Goal: Transaction & Acquisition: Purchase product/service

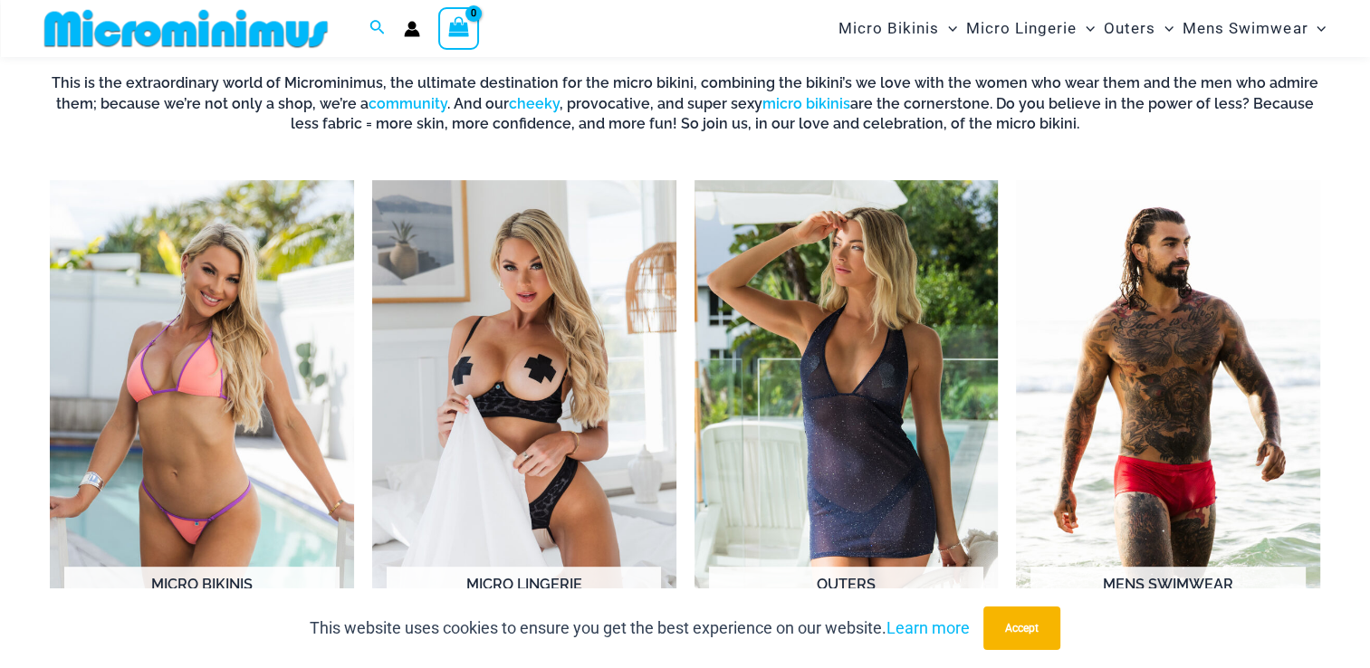
scroll to position [711, 0]
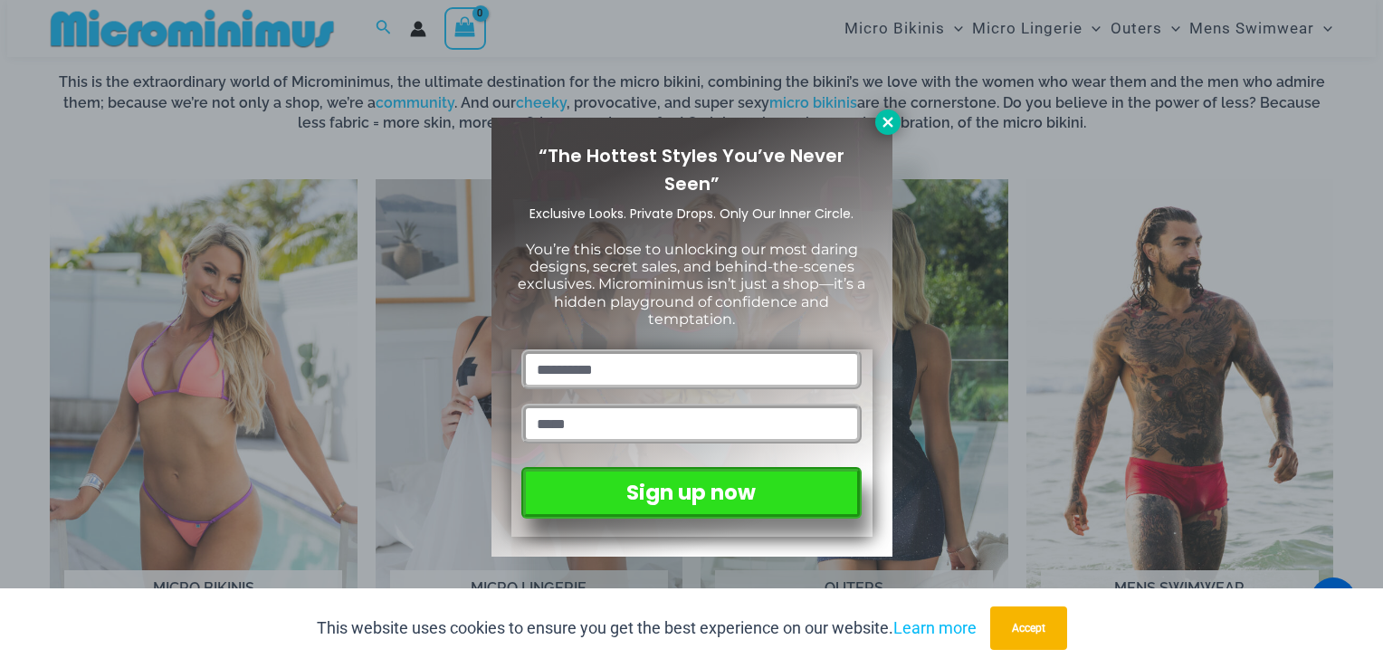
click at [882, 118] on icon at bounding box center [888, 122] width 16 height 16
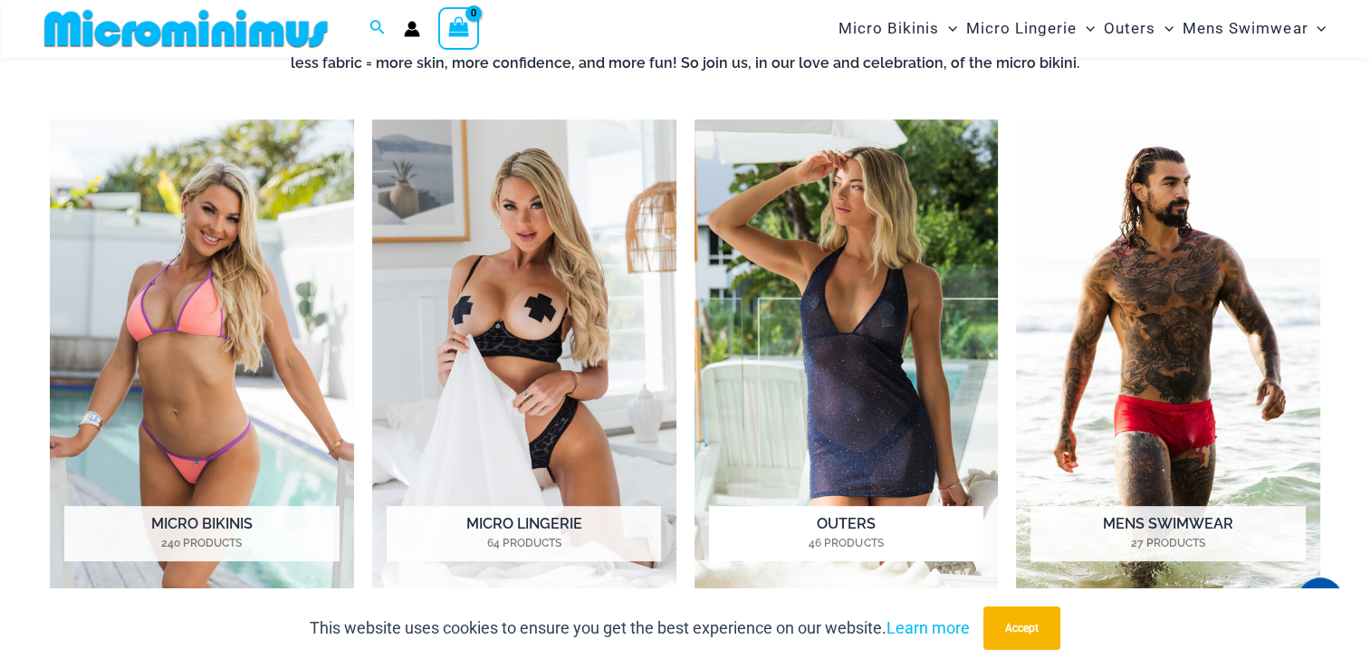
scroll to position [801, 0]
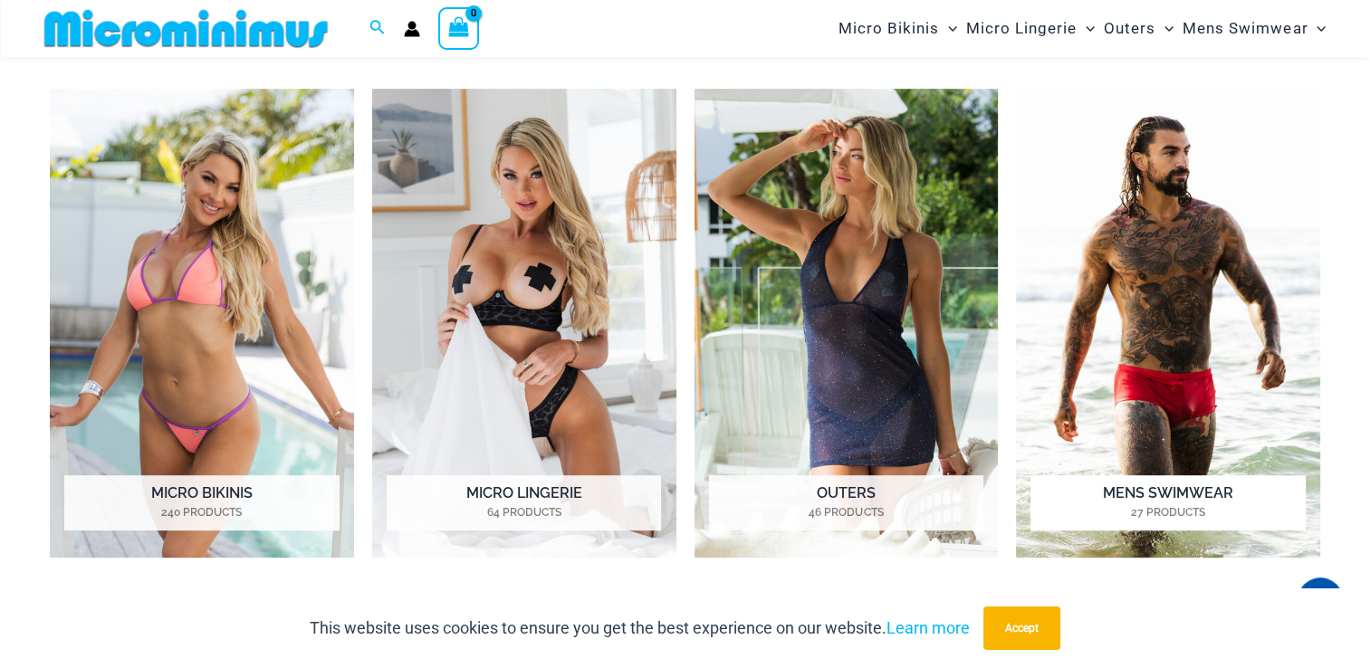
click at [1122, 237] on img "Visit product category Mens Swimwear" at bounding box center [1168, 323] width 304 height 469
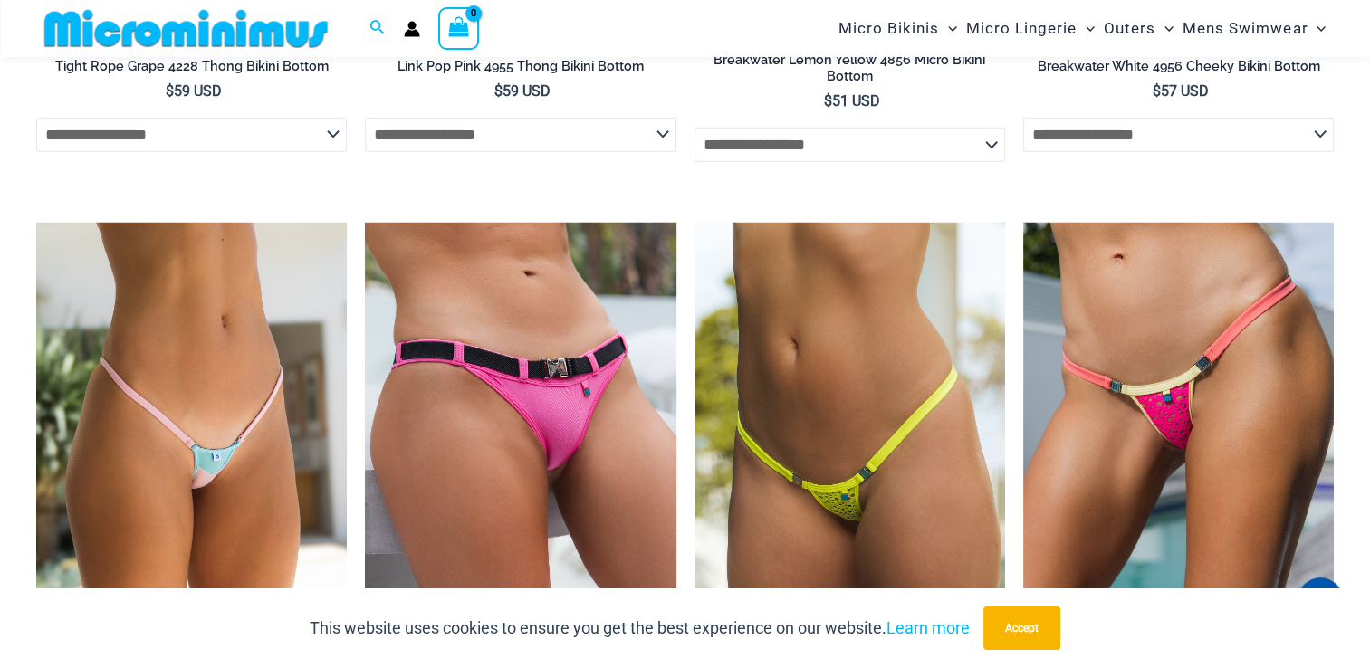
scroll to position [4965, 0]
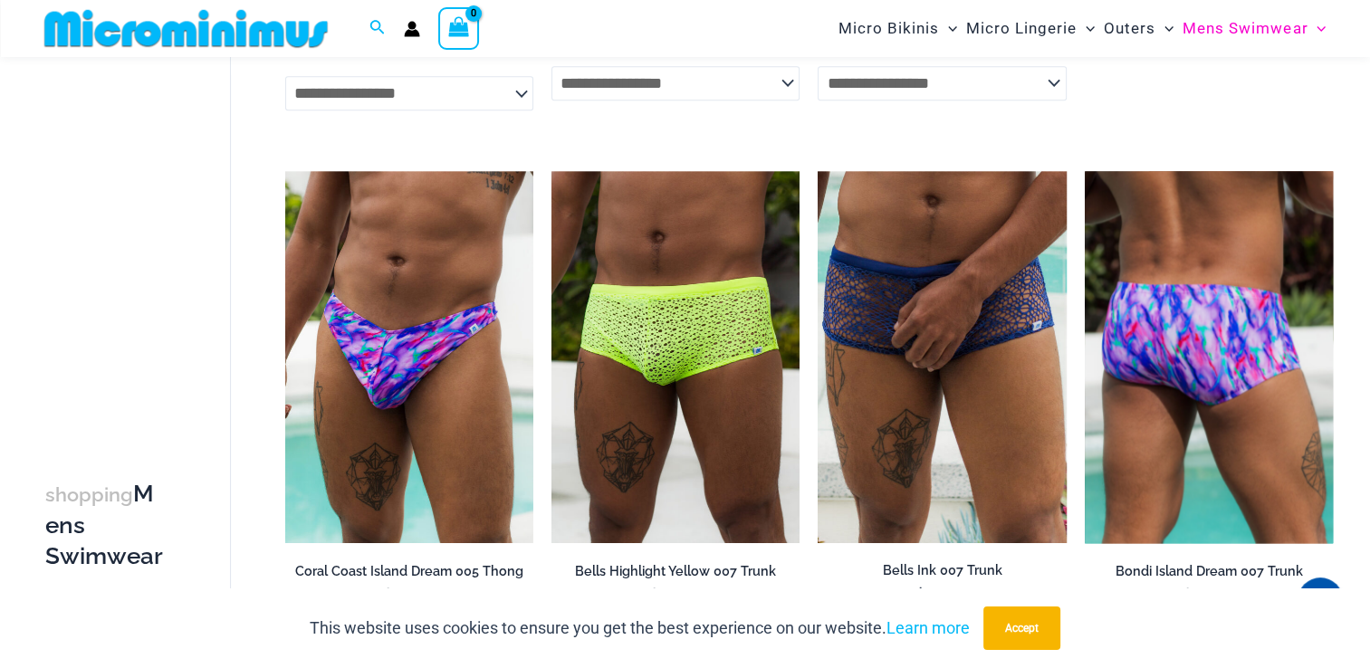
scroll to position [2339, 0]
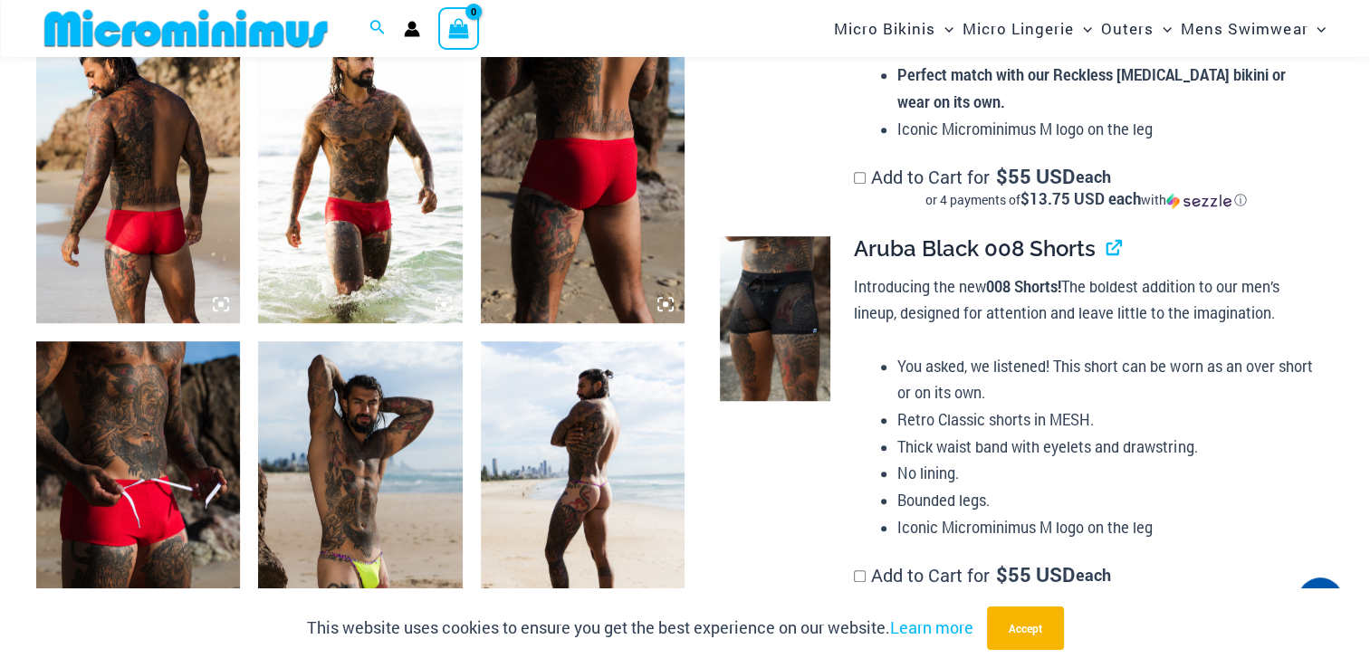
scroll to position [1161, 0]
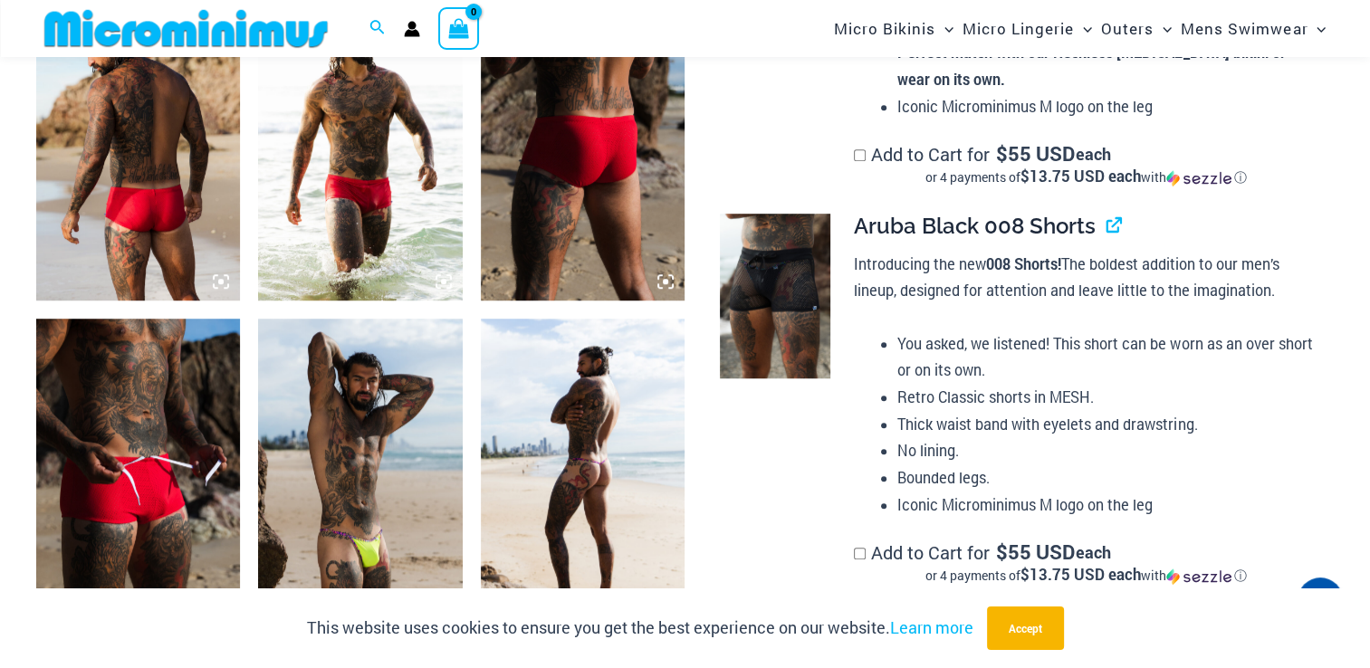
click at [556, 493] on img at bounding box center [583, 472] width 204 height 306
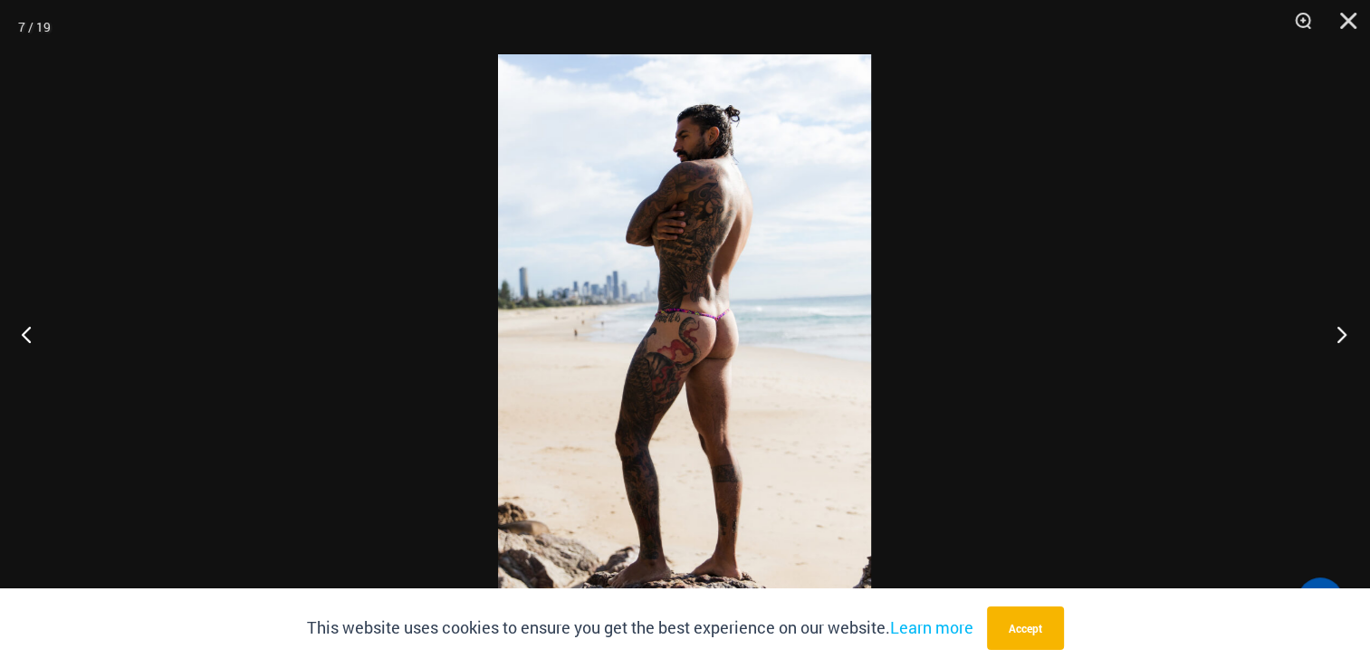
click at [1332, 349] on button "Next" at bounding box center [1336, 334] width 68 height 91
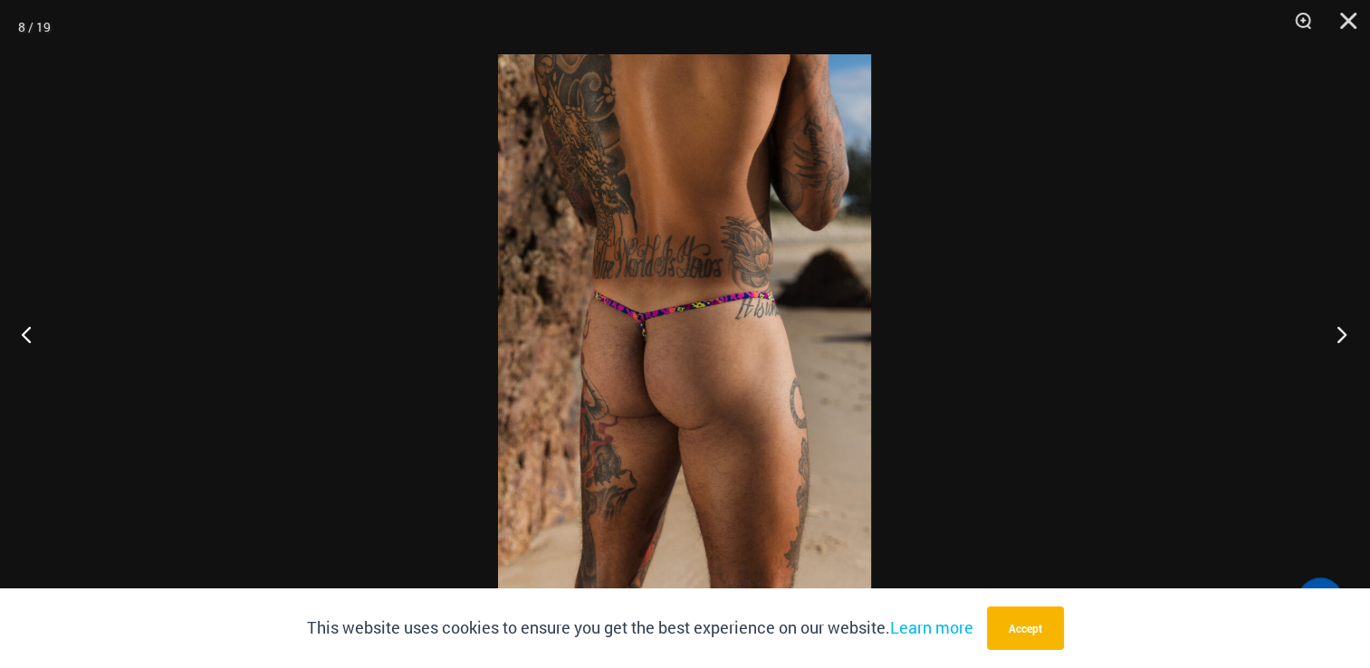
click at [1335, 350] on button "Next" at bounding box center [1336, 334] width 68 height 91
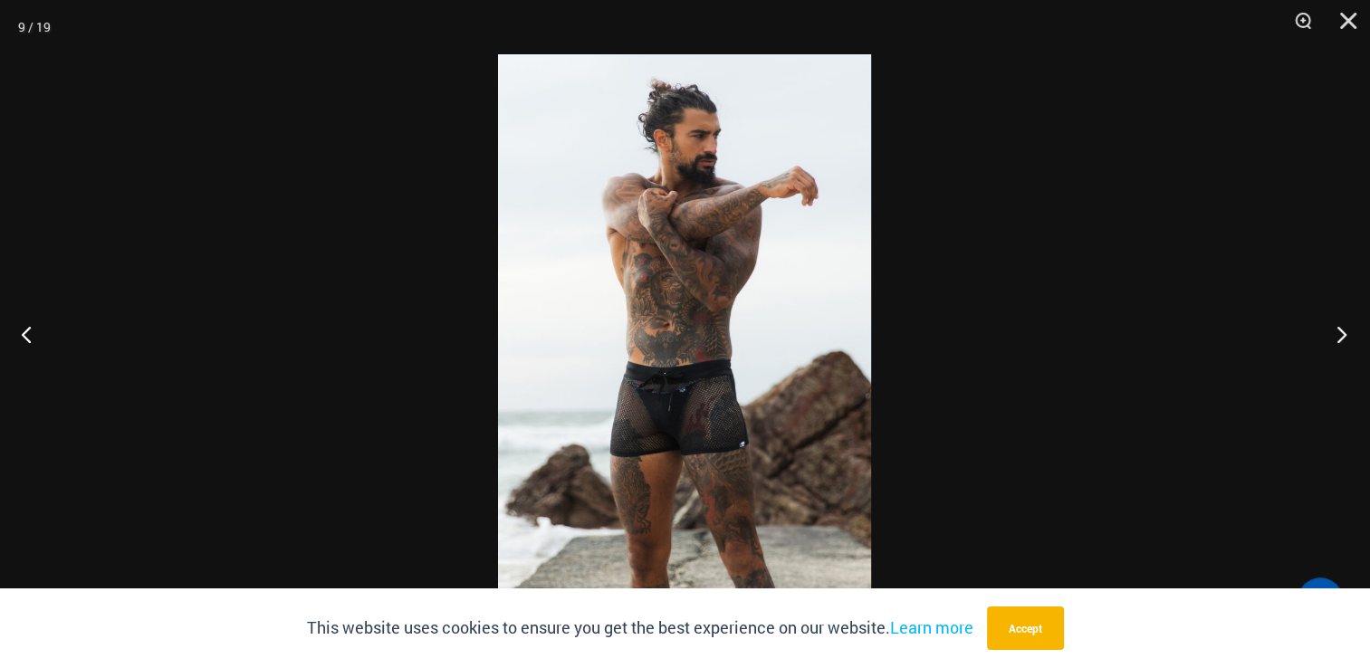
click at [1335, 350] on button "Next" at bounding box center [1336, 334] width 68 height 91
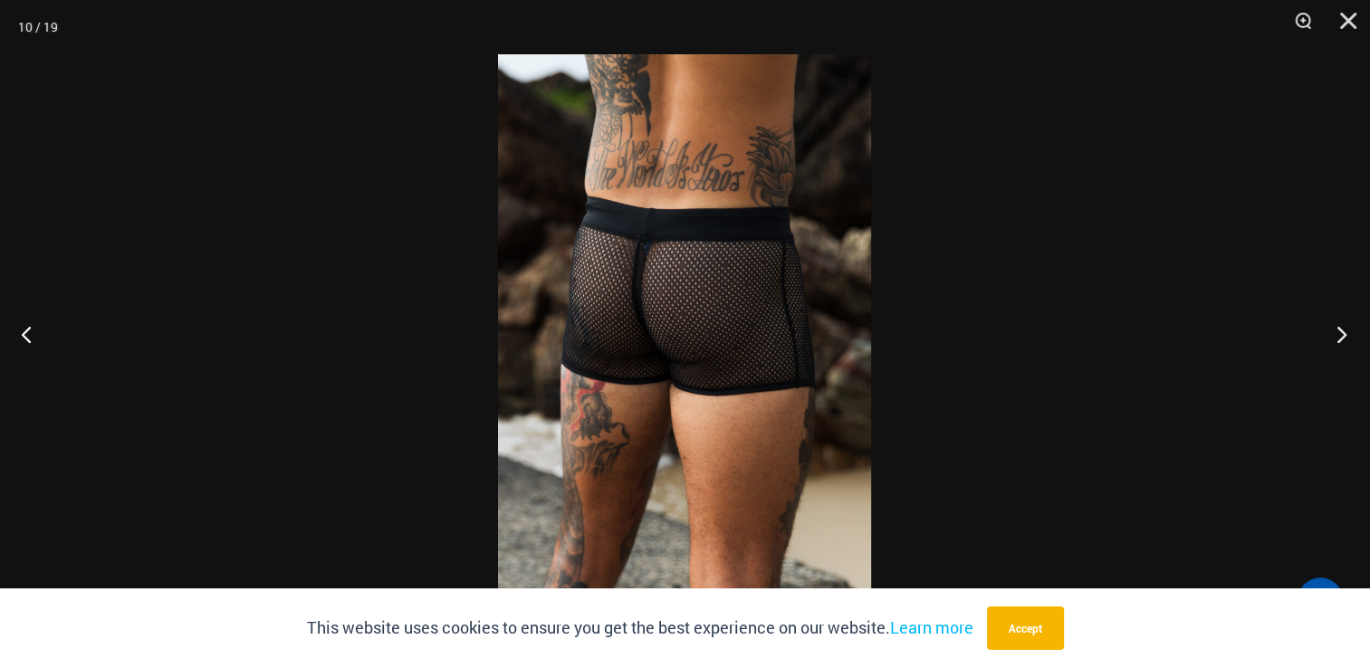
click at [1335, 350] on button "Next" at bounding box center [1336, 334] width 68 height 91
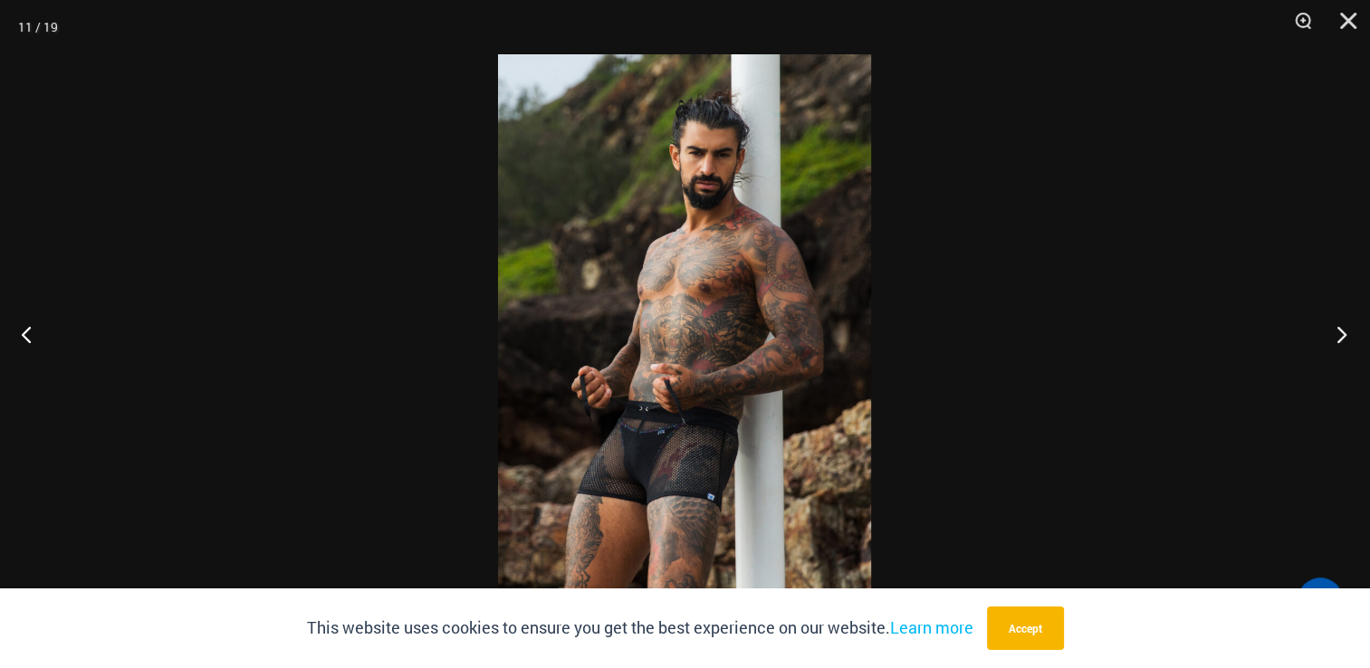
click at [1335, 350] on button "Next" at bounding box center [1336, 334] width 68 height 91
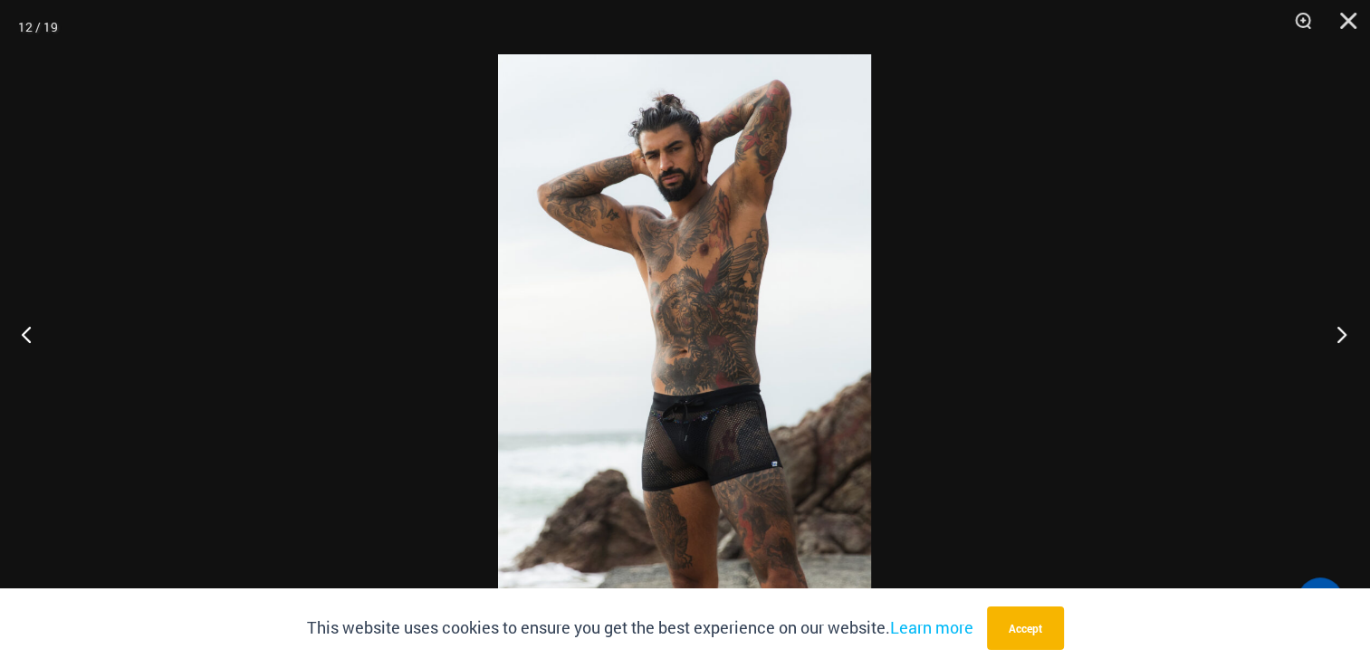
click at [1335, 350] on button "Next" at bounding box center [1336, 334] width 68 height 91
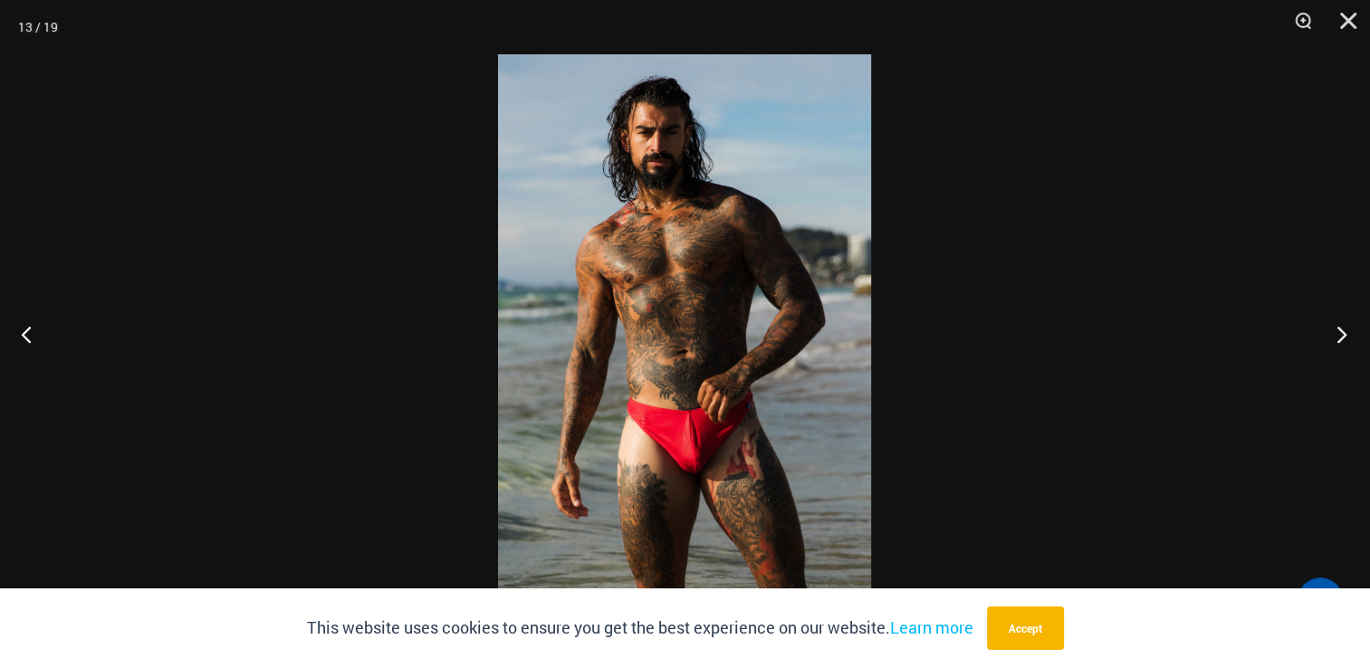
click at [1335, 350] on button "Next" at bounding box center [1336, 334] width 68 height 91
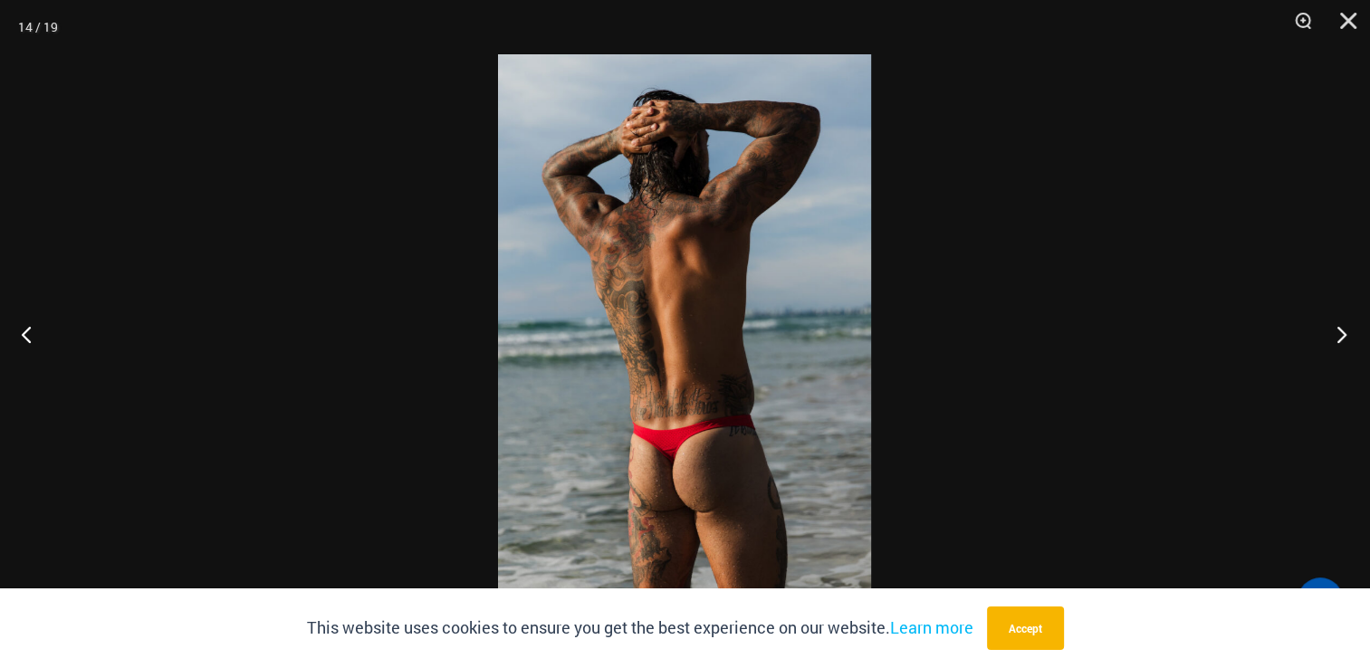
click at [1335, 350] on button "Next" at bounding box center [1336, 334] width 68 height 91
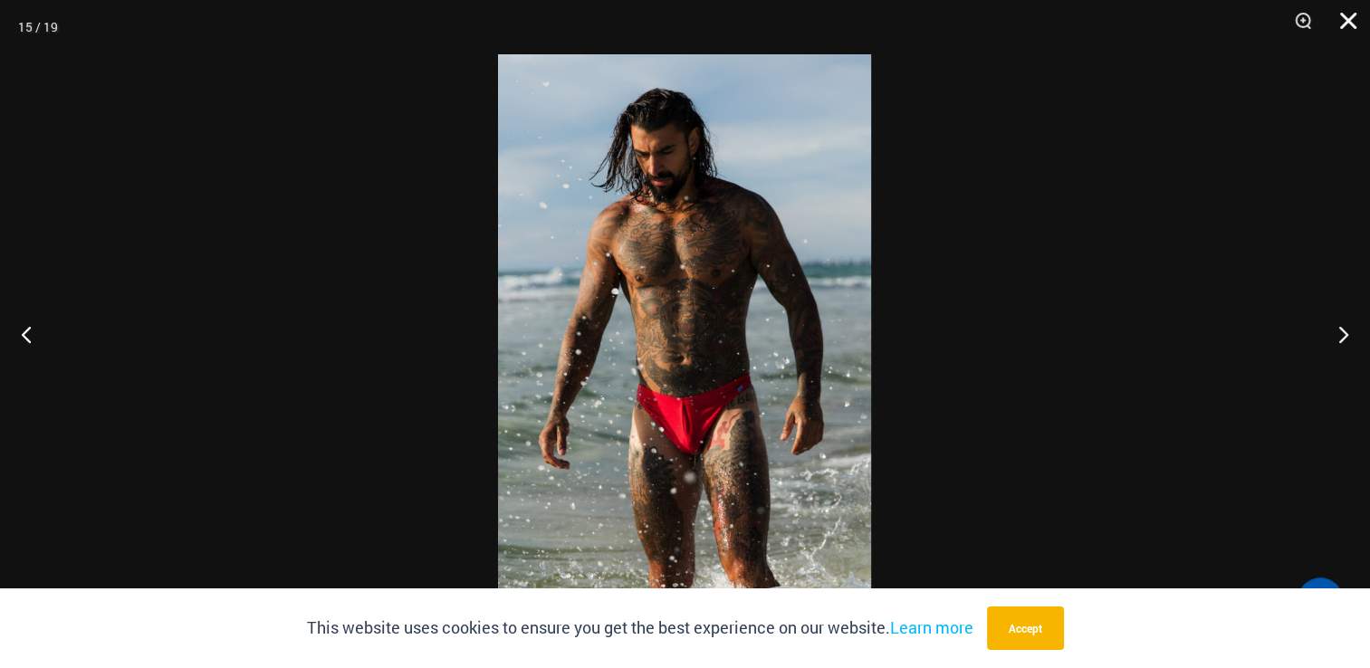
click at [1341, 13] on button "Close" at bounding box center [1341, 27] width 45 height 54
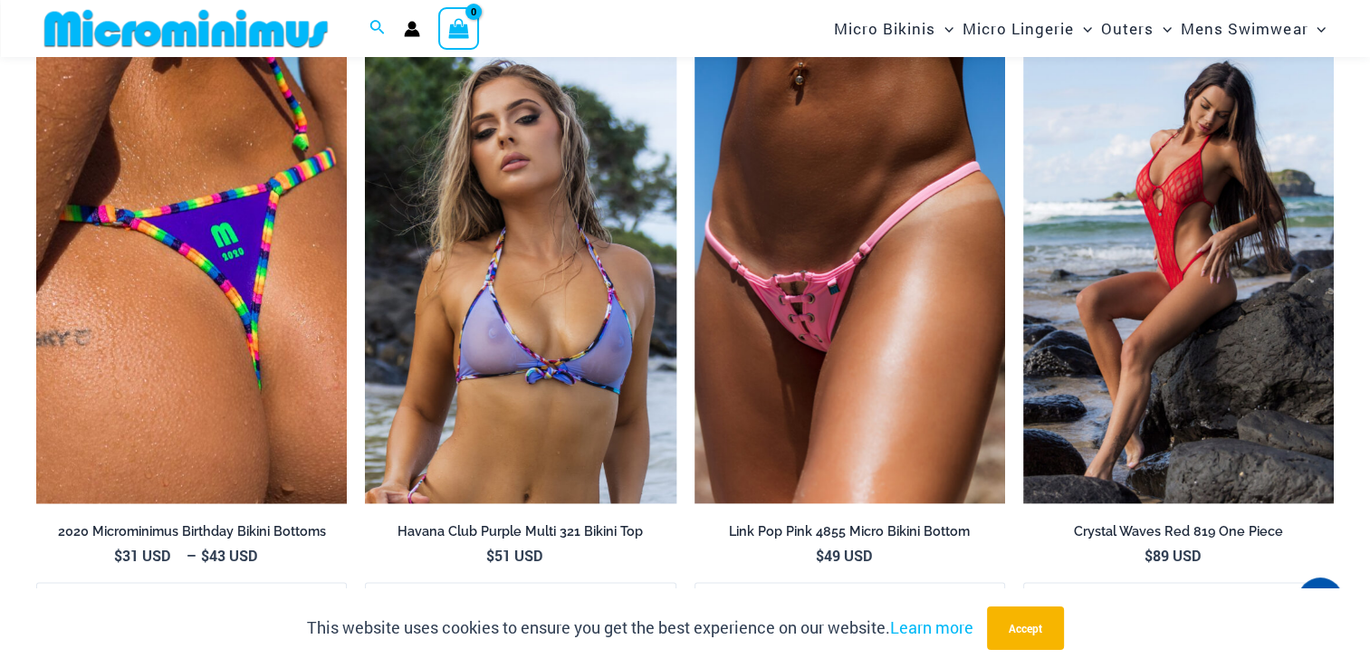
scroll to position [2067, 0]
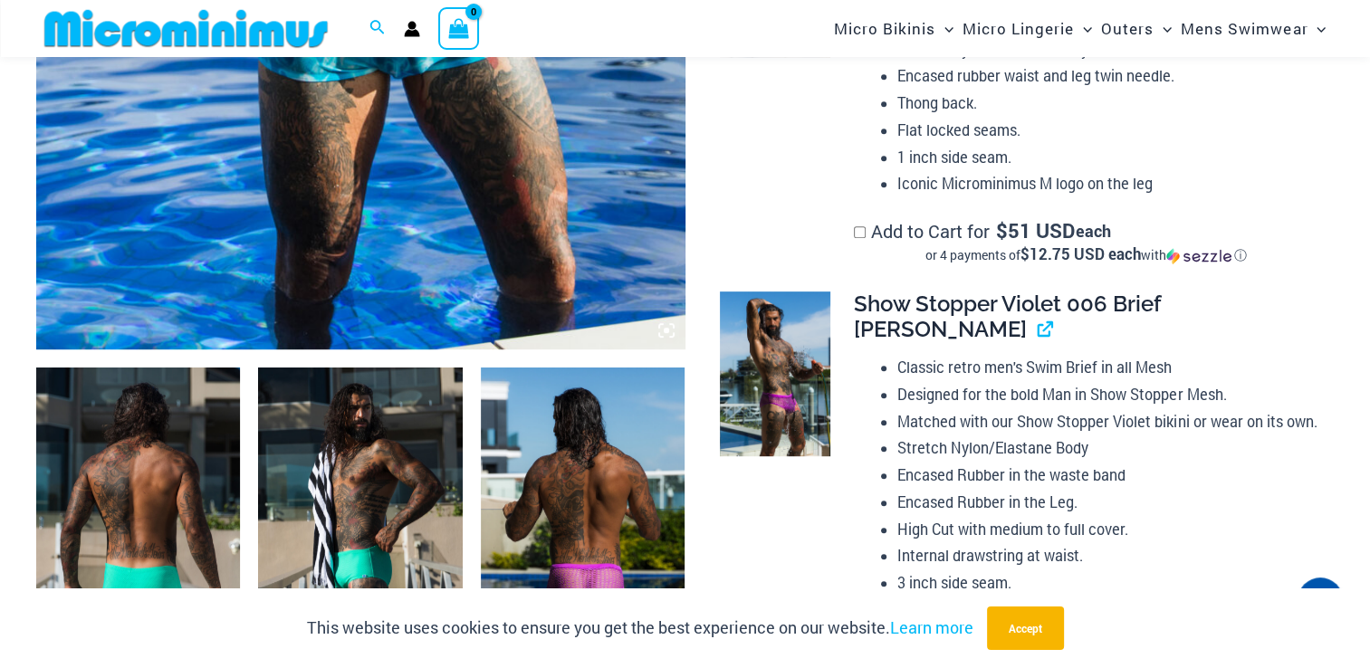
scroll to position [891, 0]
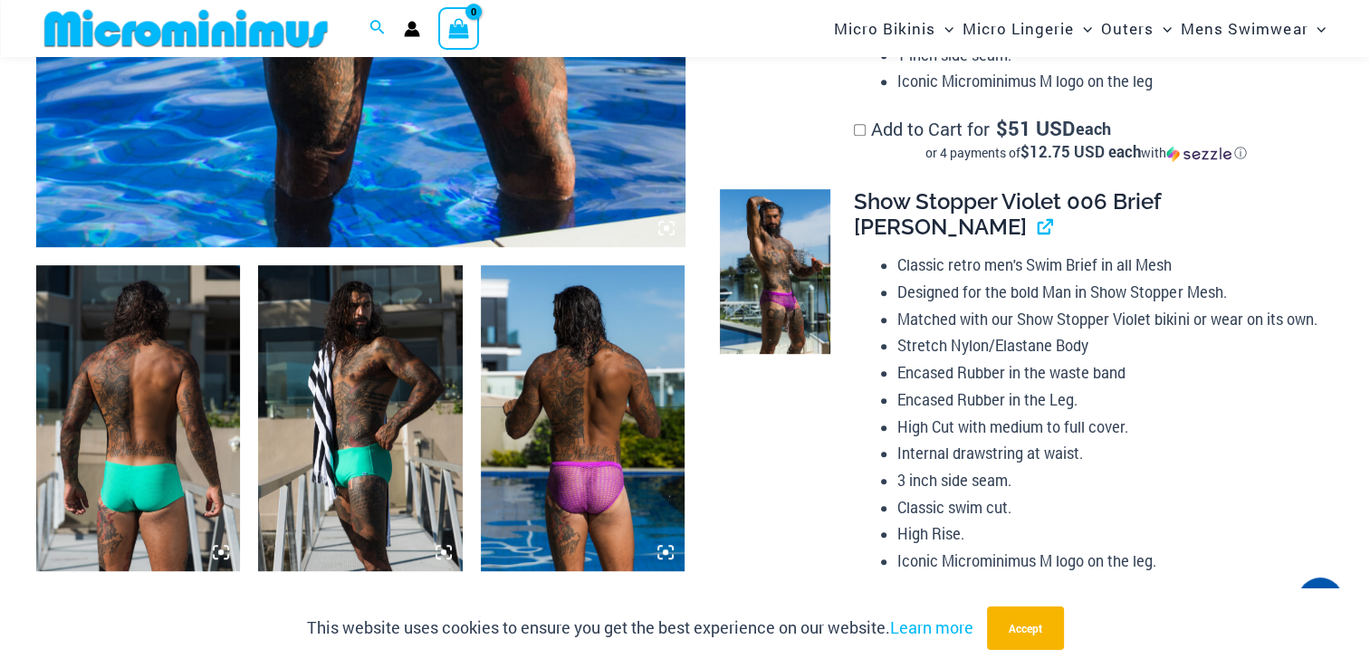
click at [545, 393] on img at bounding box center [583, 418] width 204 height 306
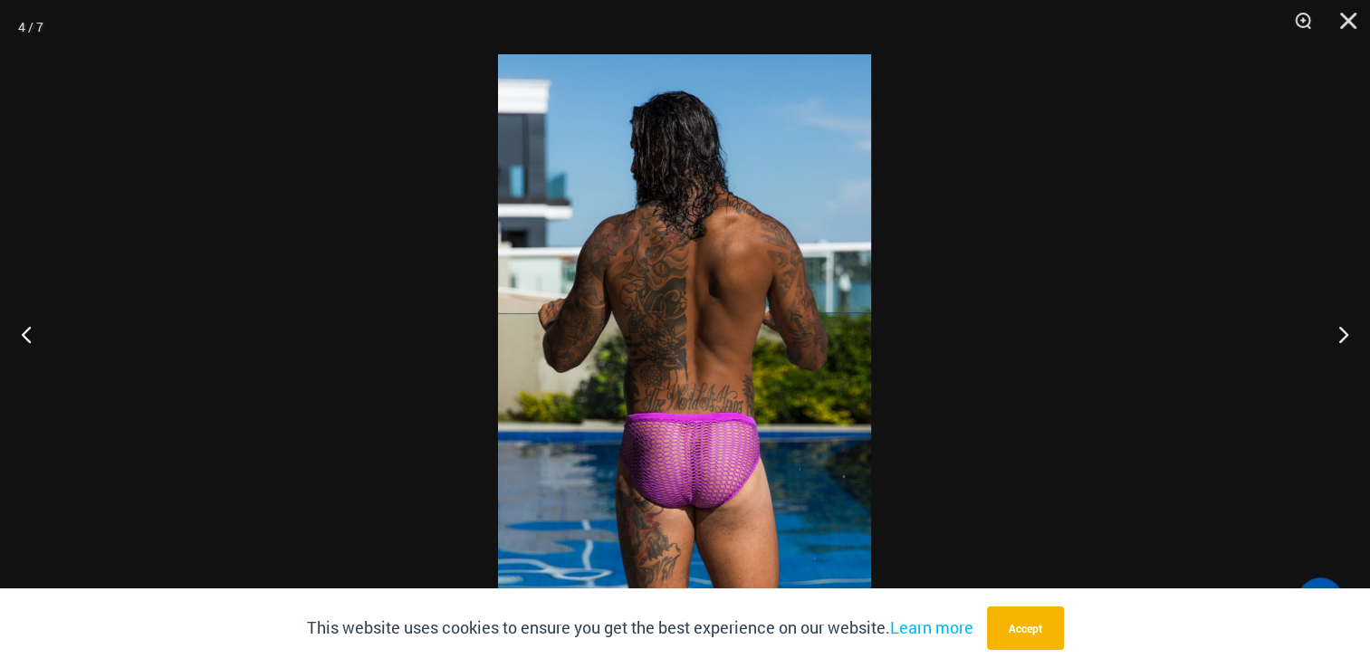
click at [634, 425] on img at bounding box center [684, 333] width 373 height 559
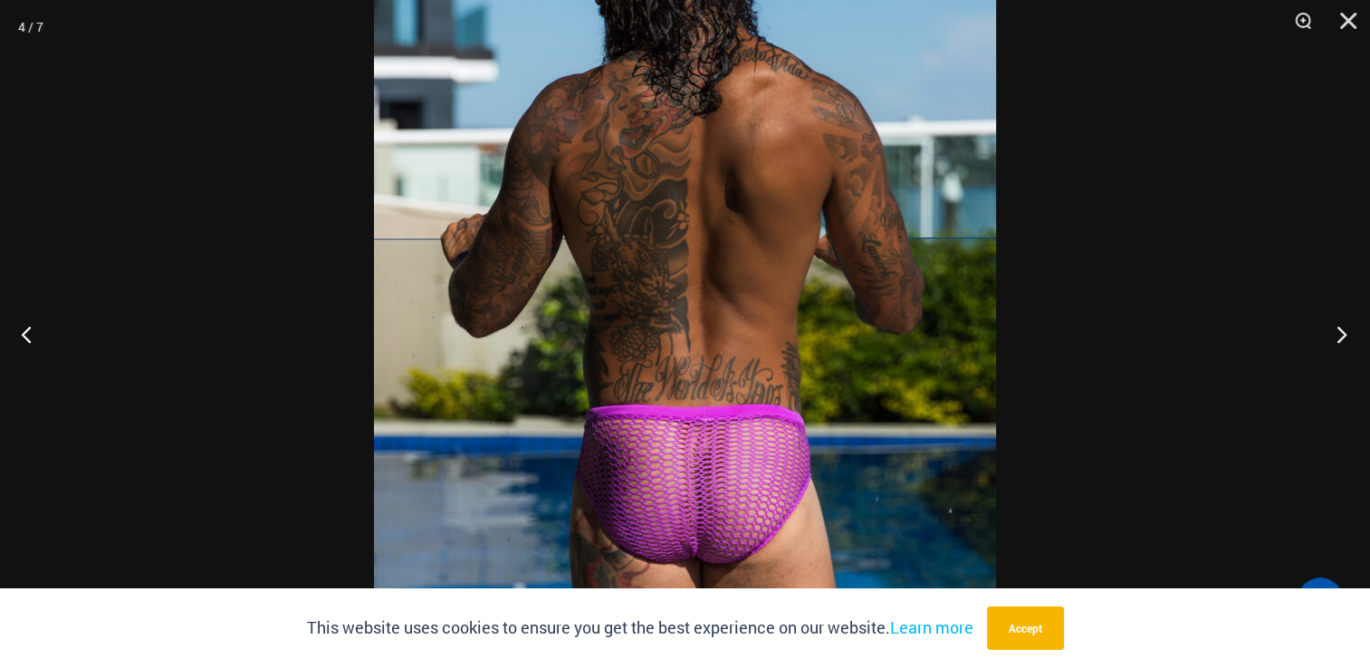
click at [1341, 343] on button "Next" at bounding box center [1336, 334] width 68 height 91
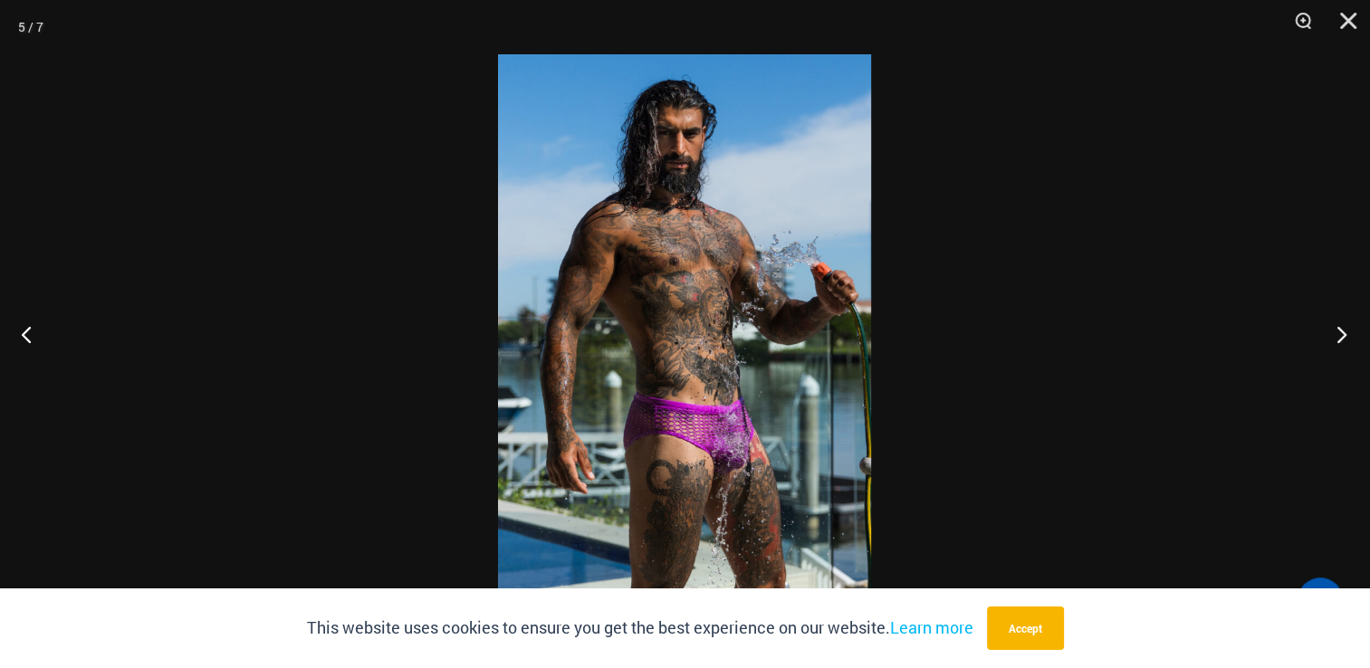
click at [1341, 343] on button "Next" at bounding box center [1336, 334] width 68 height 91
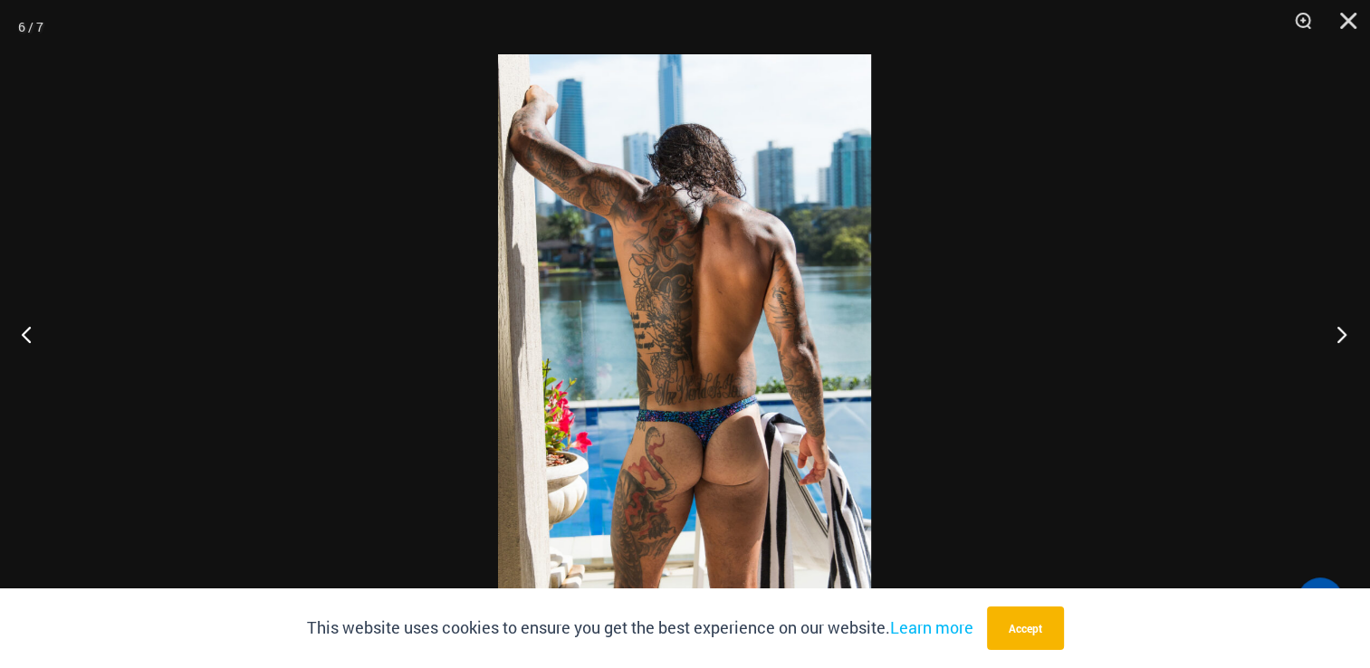
click at [1341, 343] on button "Next" at bounding box center [1336, 334] width 68 height 91
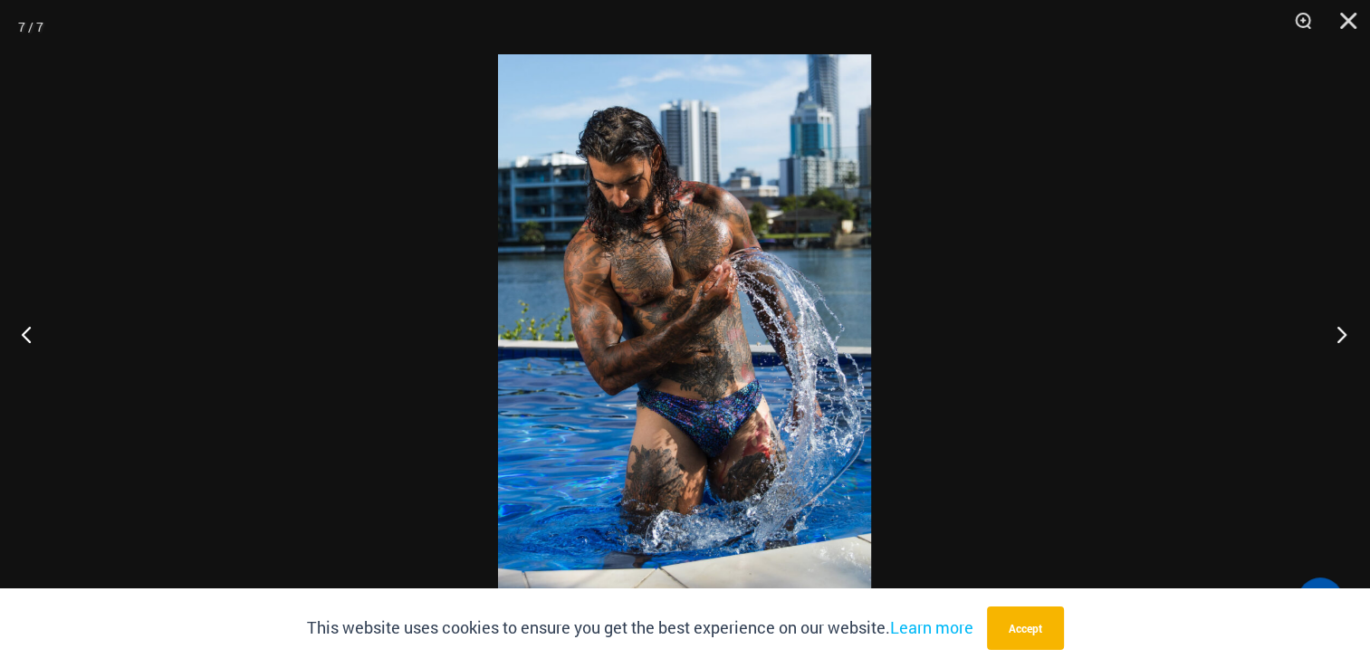
click at [1341, 343] on button "Next" at bounding box center [1336, 334] width 68 height 91
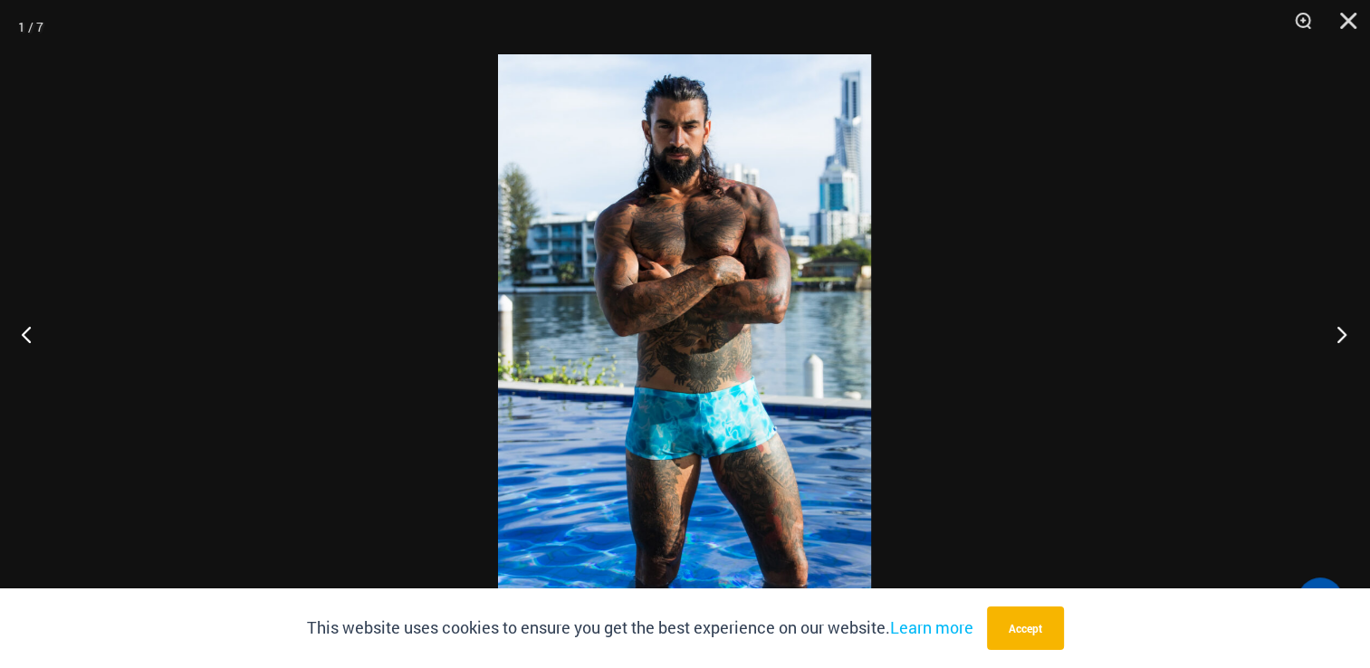
click at [1341, 343] on button "Next" at bounding box center [1336, 334] width 68 height 91
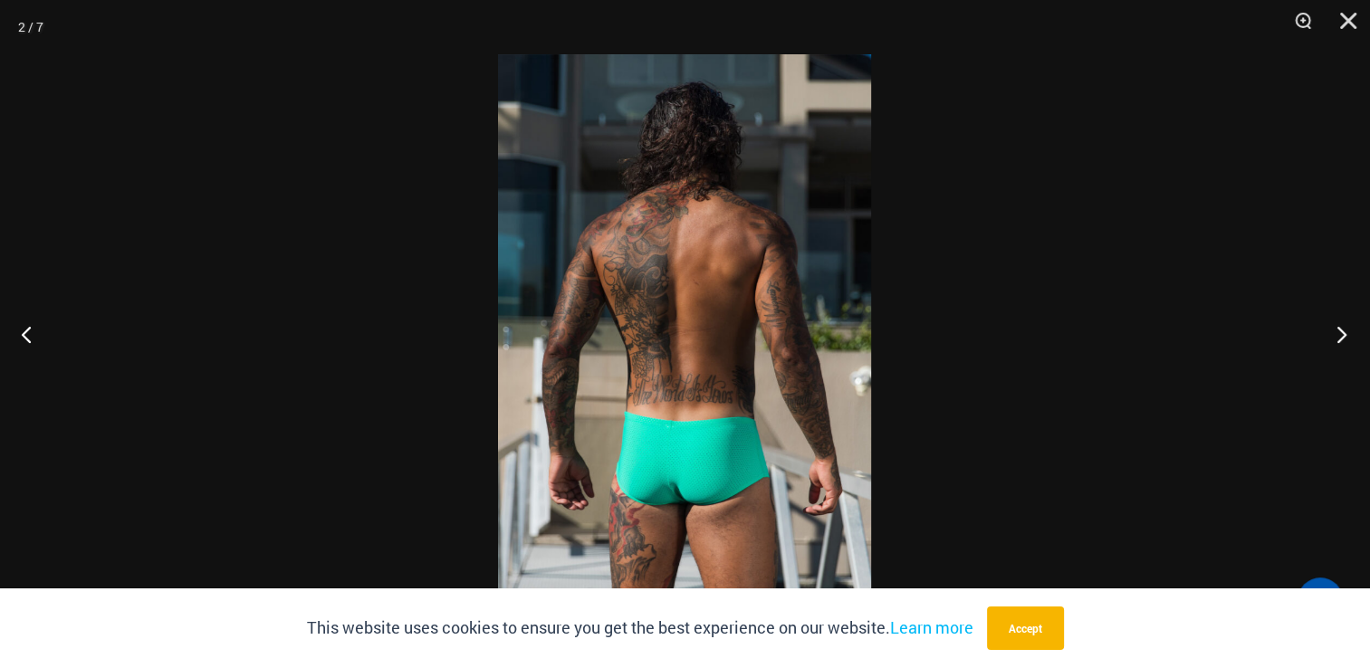
click at [1341, 343] on button "Next" at bounding box center [1336, 334] width 68 height 91
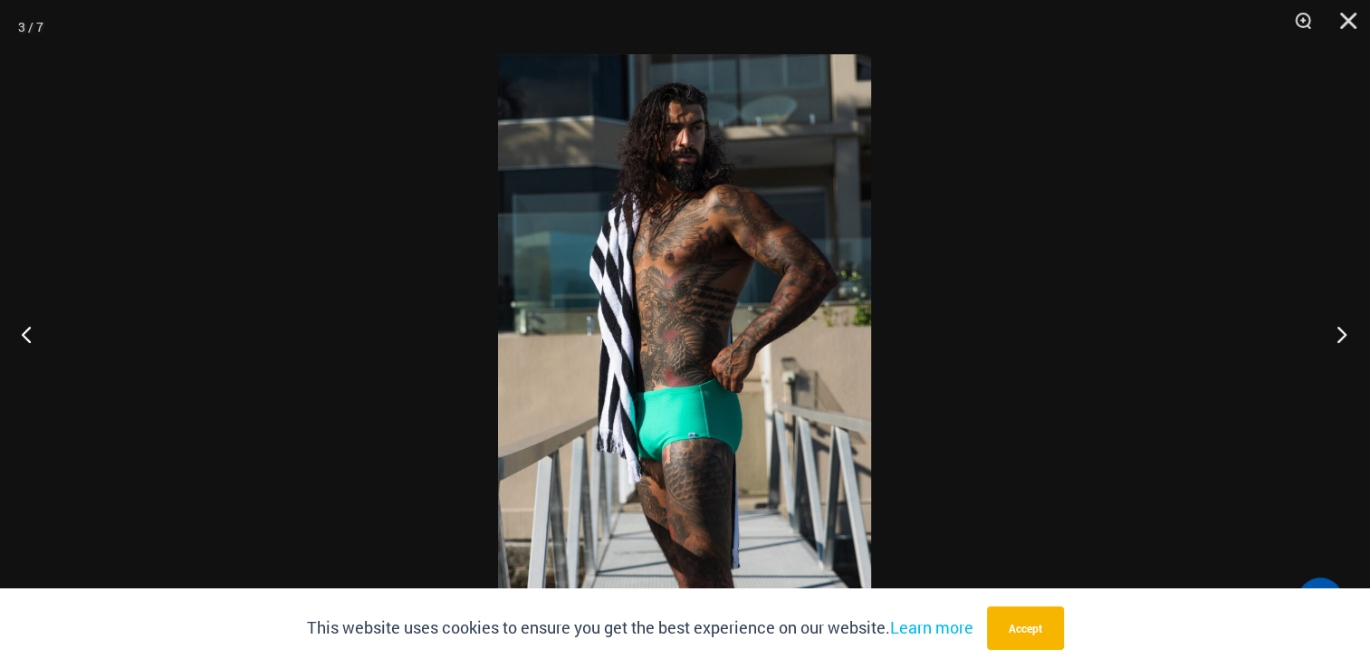
click at [1341, 343] on button "Next" at bounding box center [1336, 334] width 68 height 91
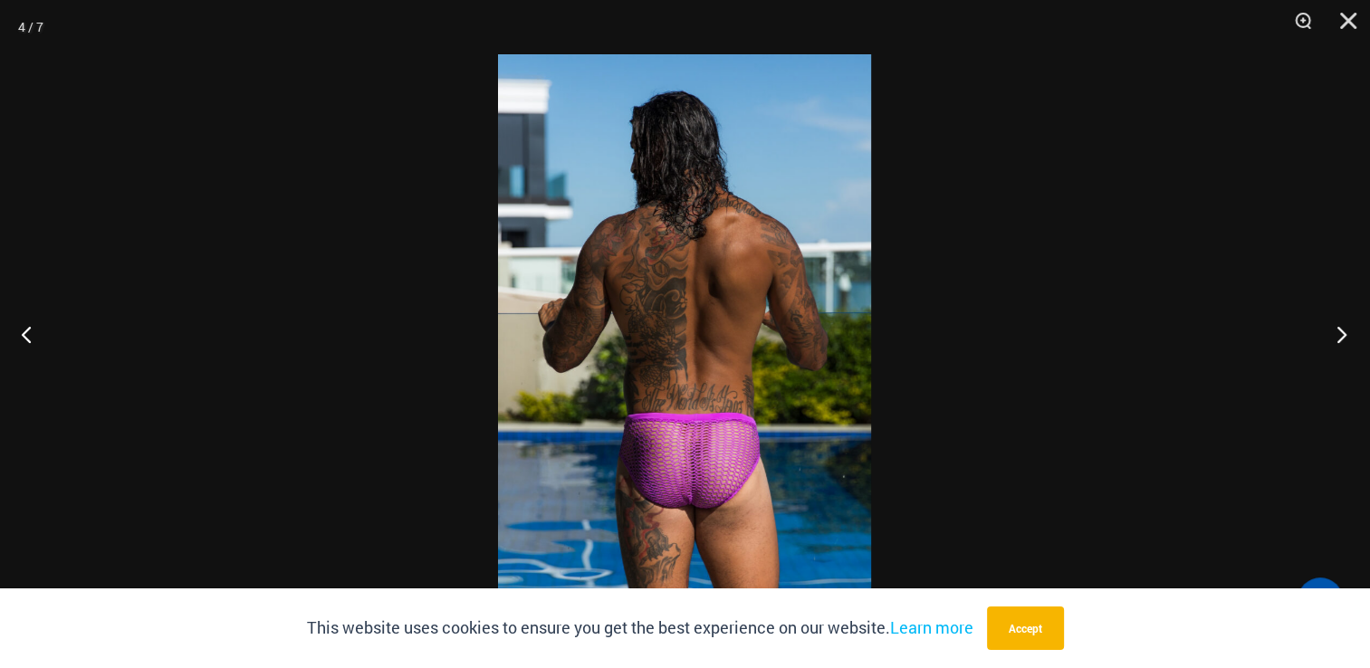
click at [1341, 343] on button "Next" at bounding box center [1336, 334] width 68 height 91
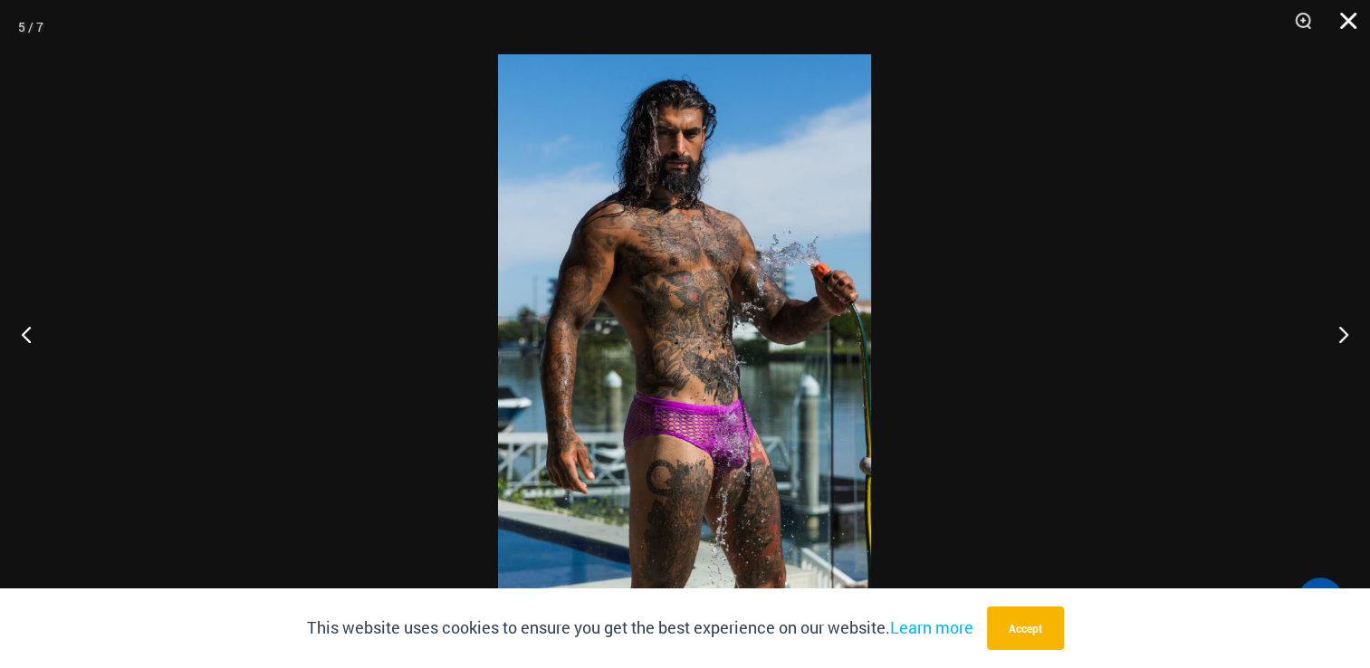
click at [1338, 26] on button "Close" at bounding box center [1341, 27] width 45 height 54
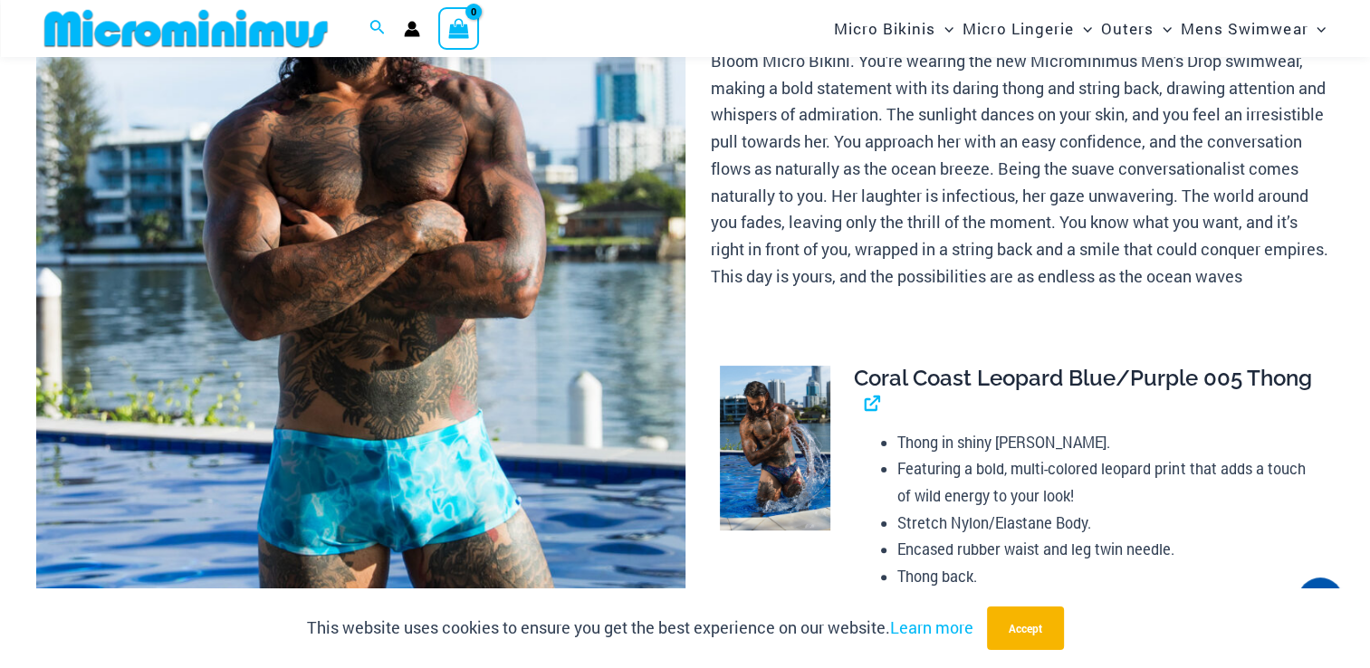
scroll to position [257, 0]
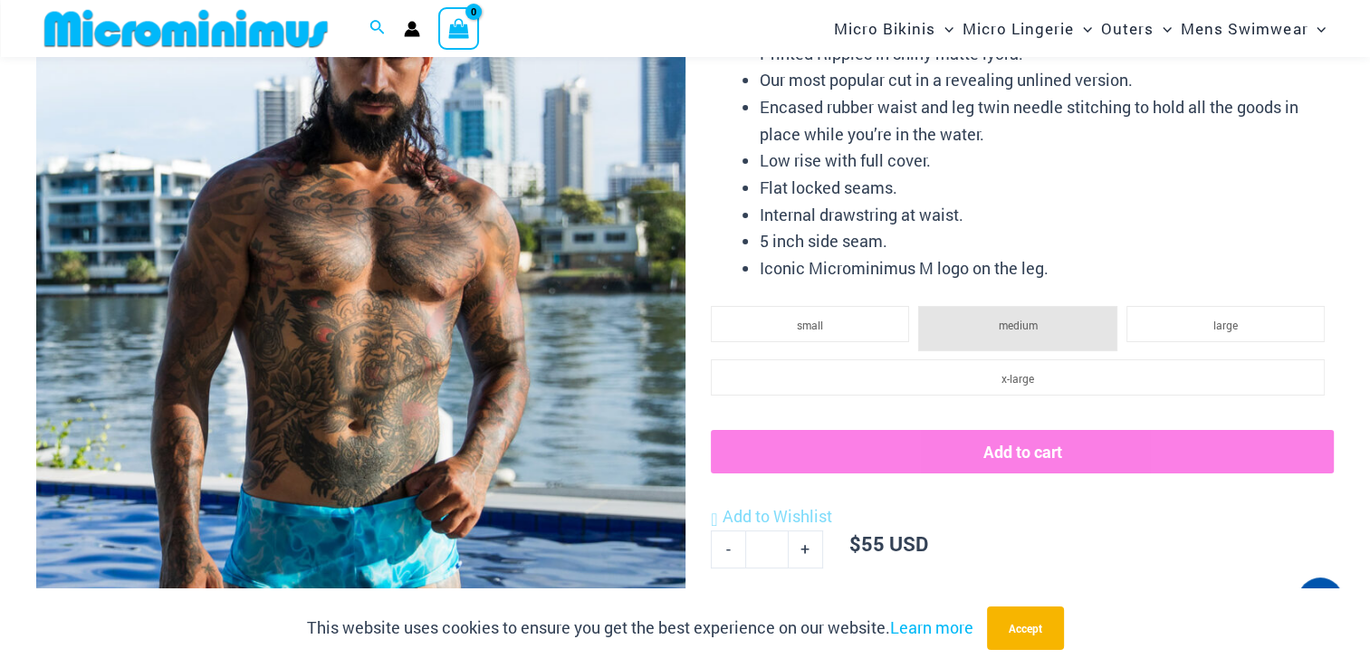
scroll to position [256, 0]
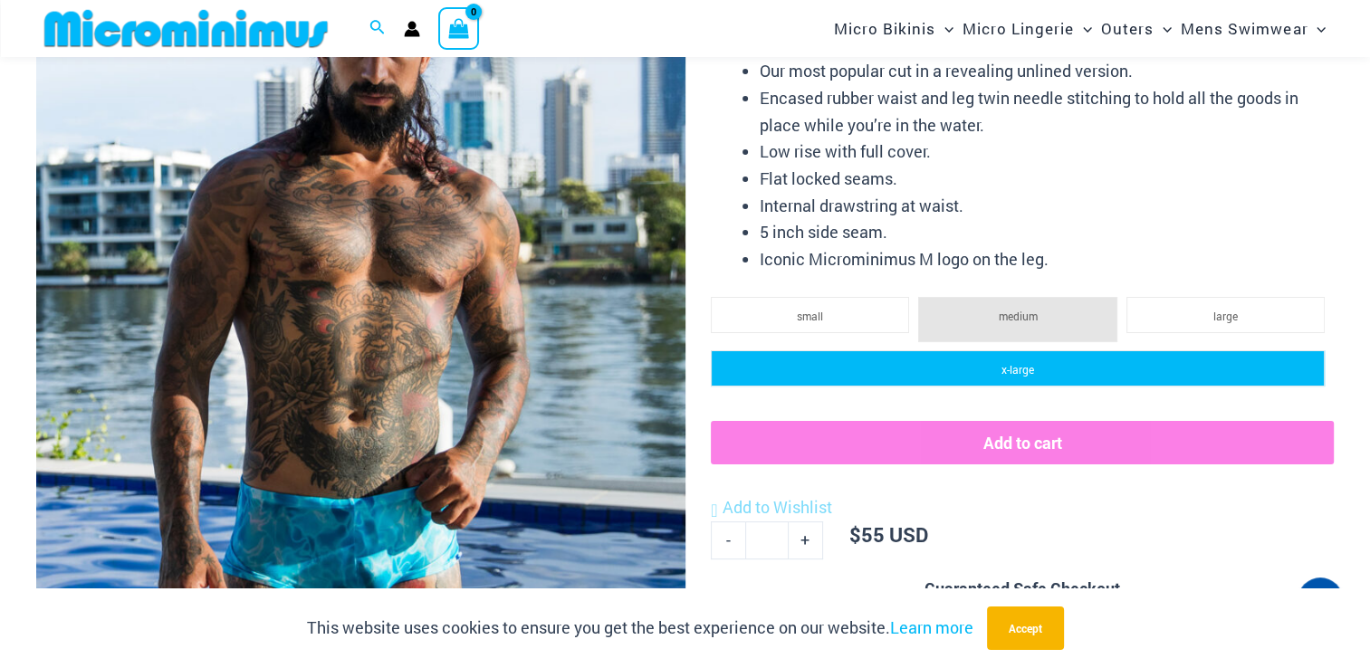
click at [894, 377] on li "x-large" at bounding box center [1018, 368] width 614 height 36
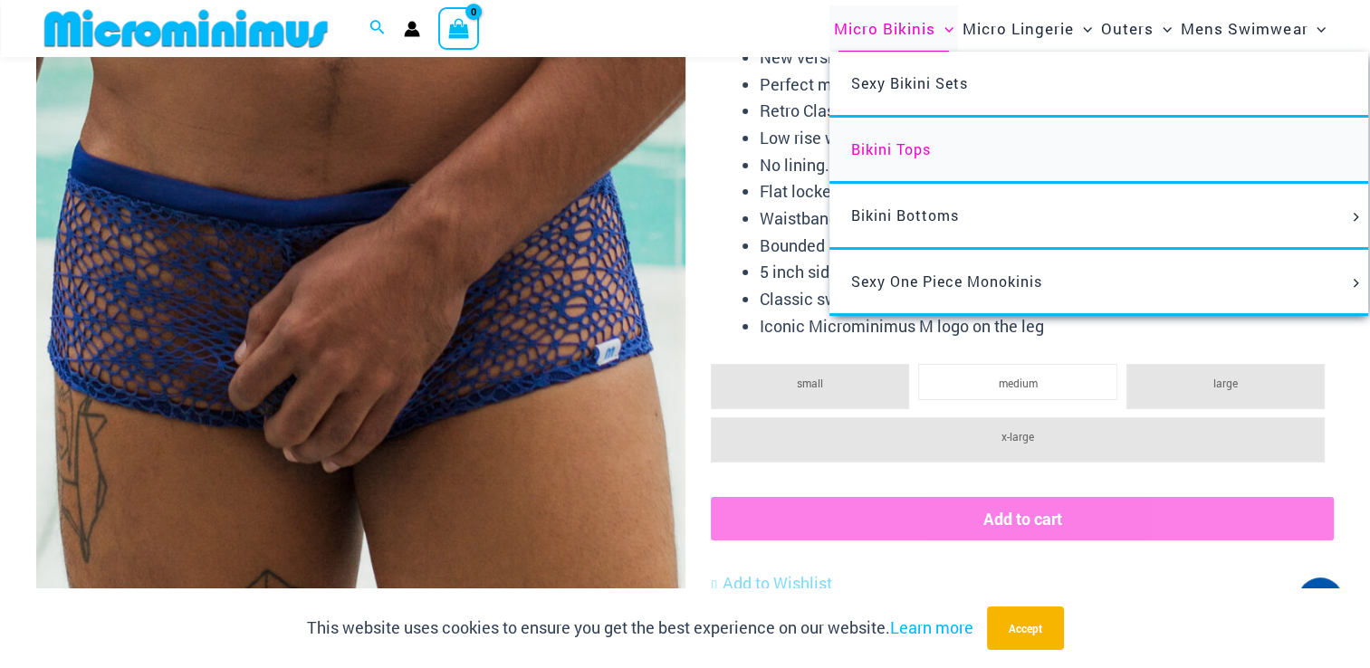
scroll to position [257, 0]
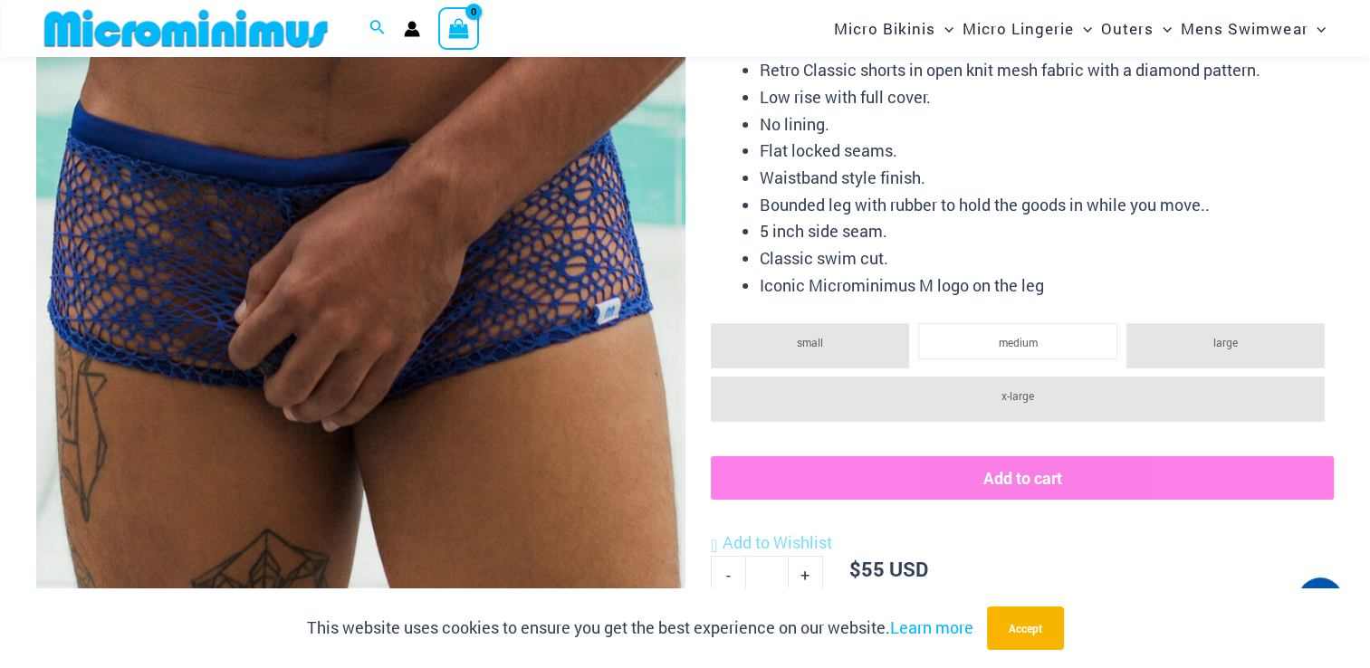
click at [830, 390] on li "x-large" at bounding box center [1018, 399] width 614 height 45
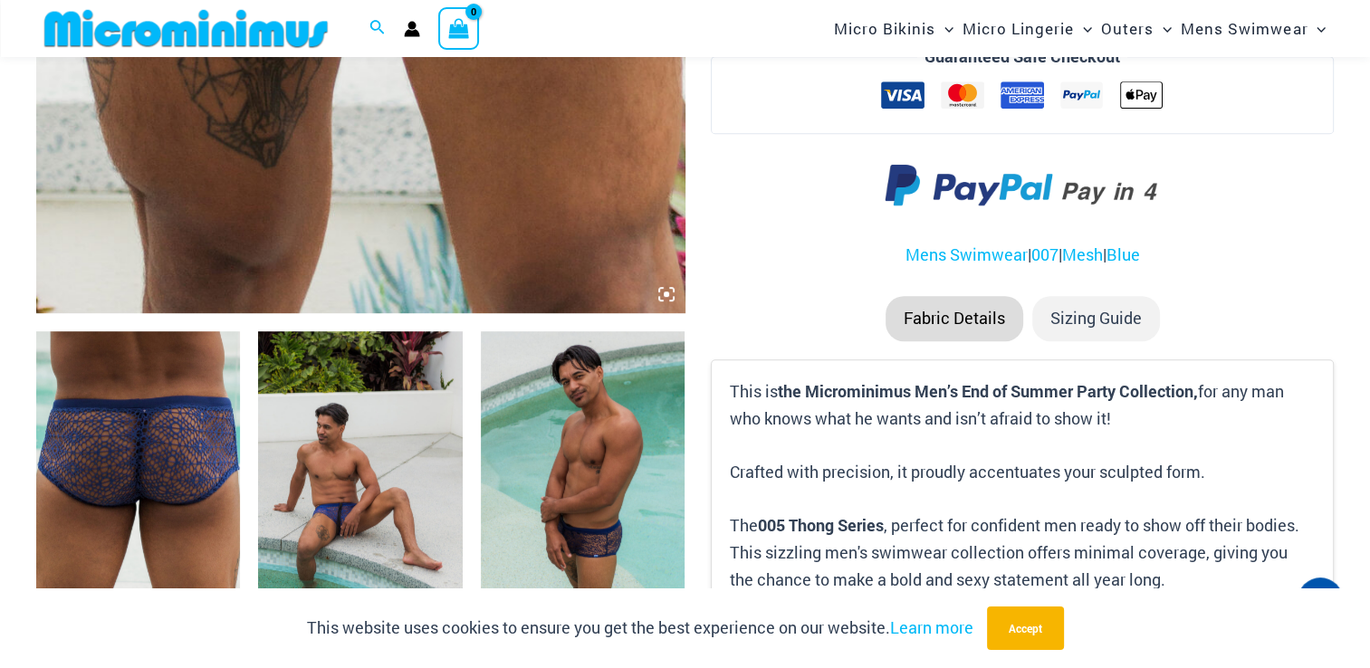
scroll to position [891, 0]
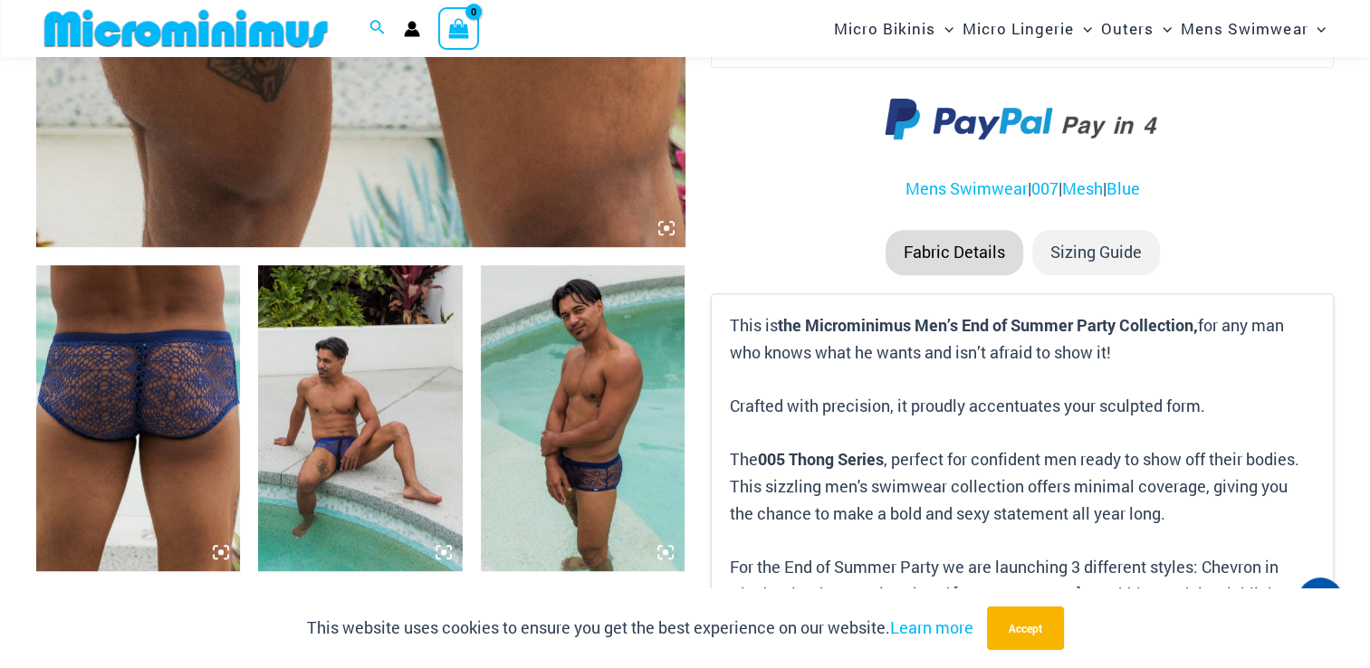
click at [363, 340] on img at bounding box center [360, 418] width 204 height 306
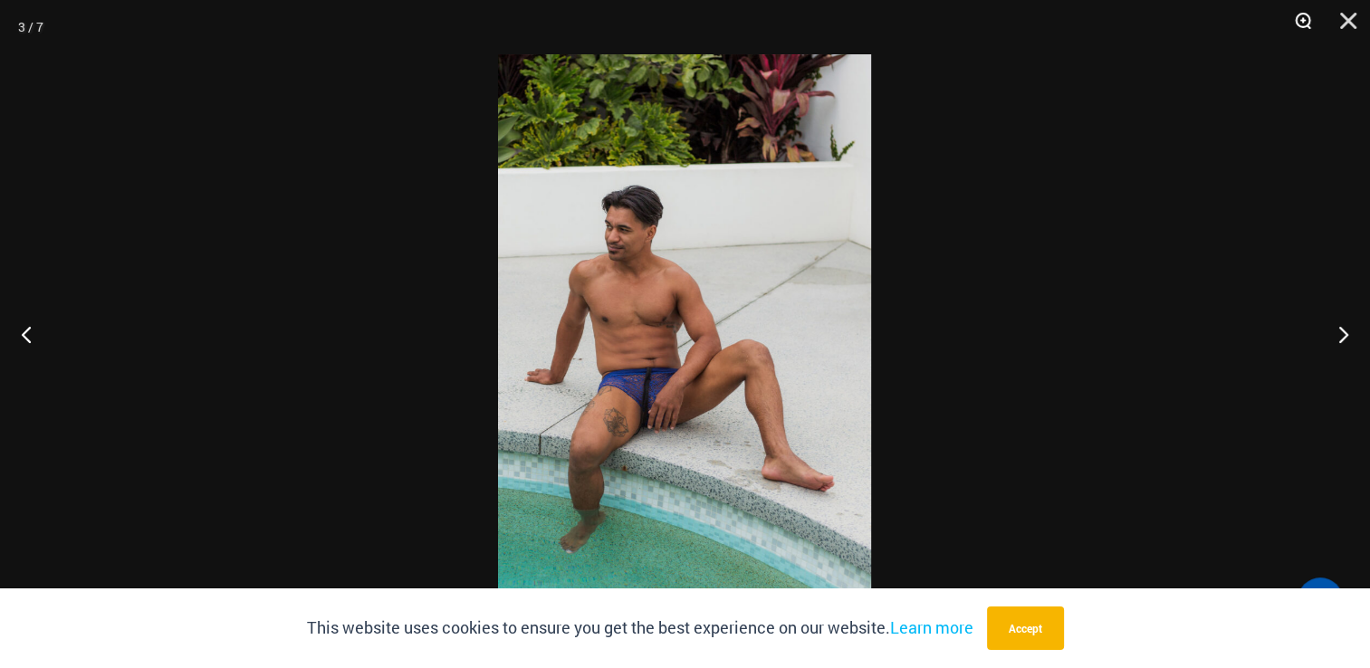
click at [1300, 16] on button "Zoom" at bounding box center [1296, 27] width 45 height 54
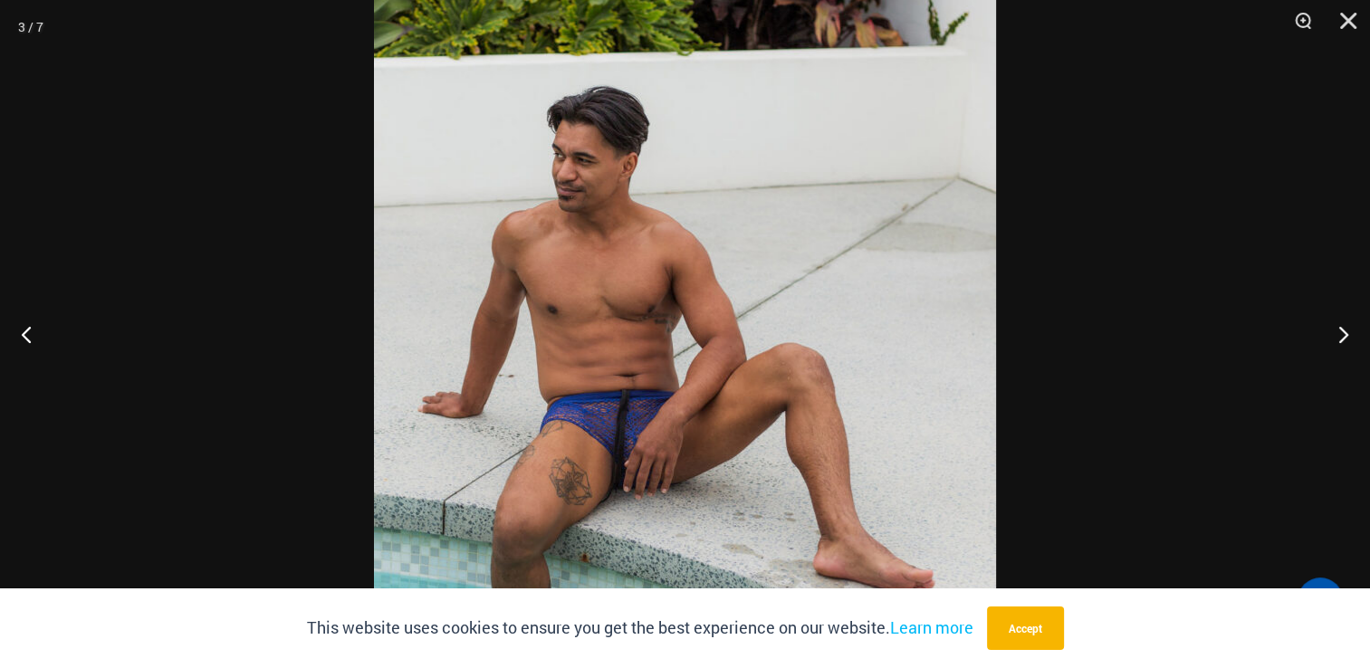
click at [652, 372] on img at bounding box center [685, 334] width 622 height 932
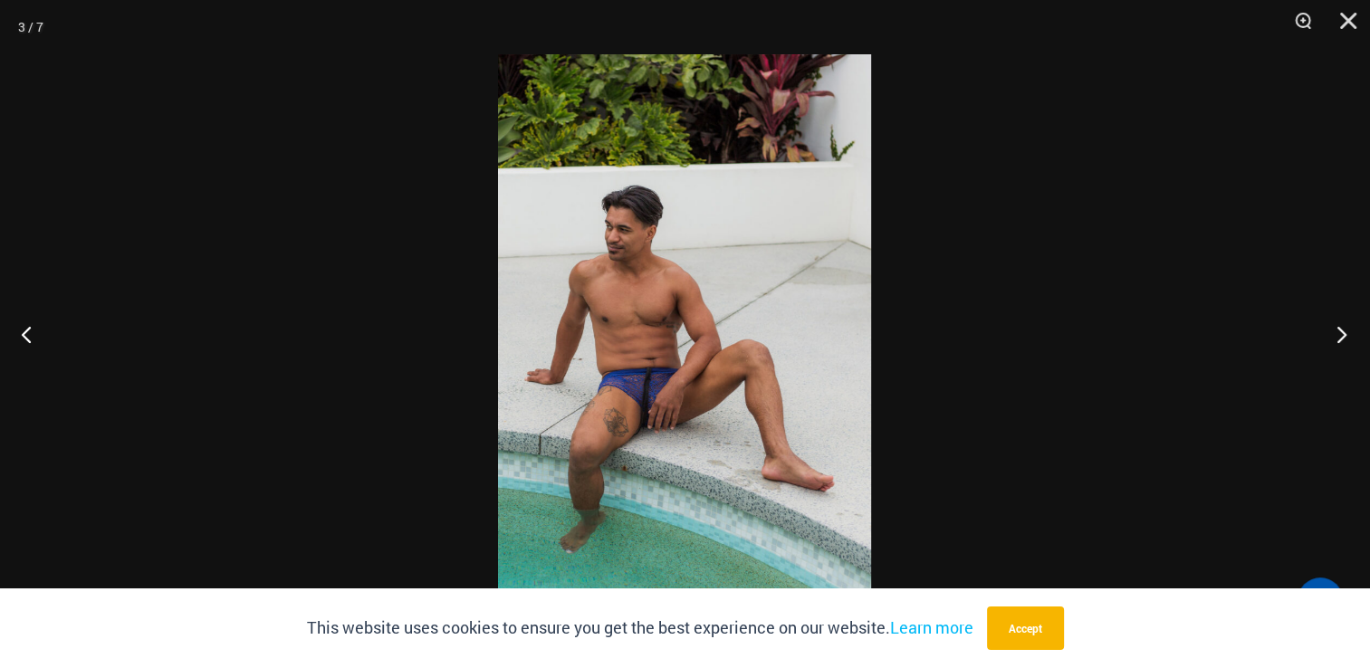
click at [1340, 320] on button "Next" at bounding box center [1336, 334] width 68 height 91
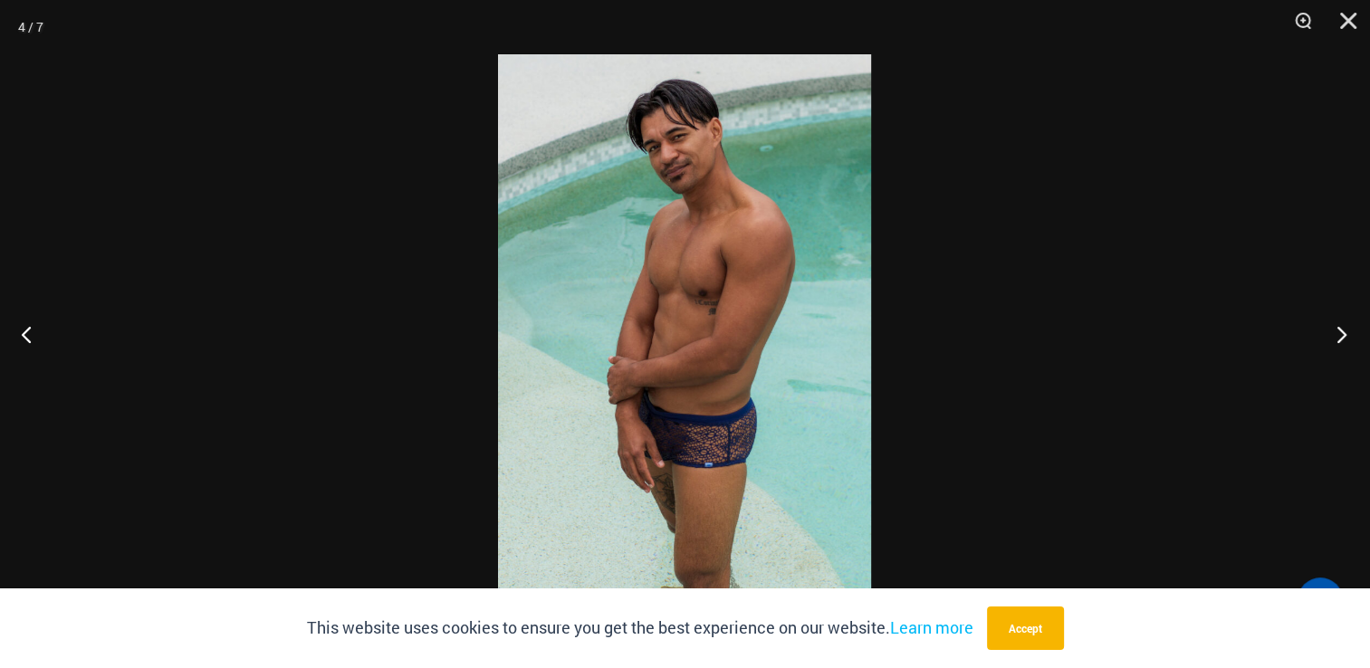
click at [1340, 320] on button "Next" at bounding box center [1336, 334] width 68 height 91
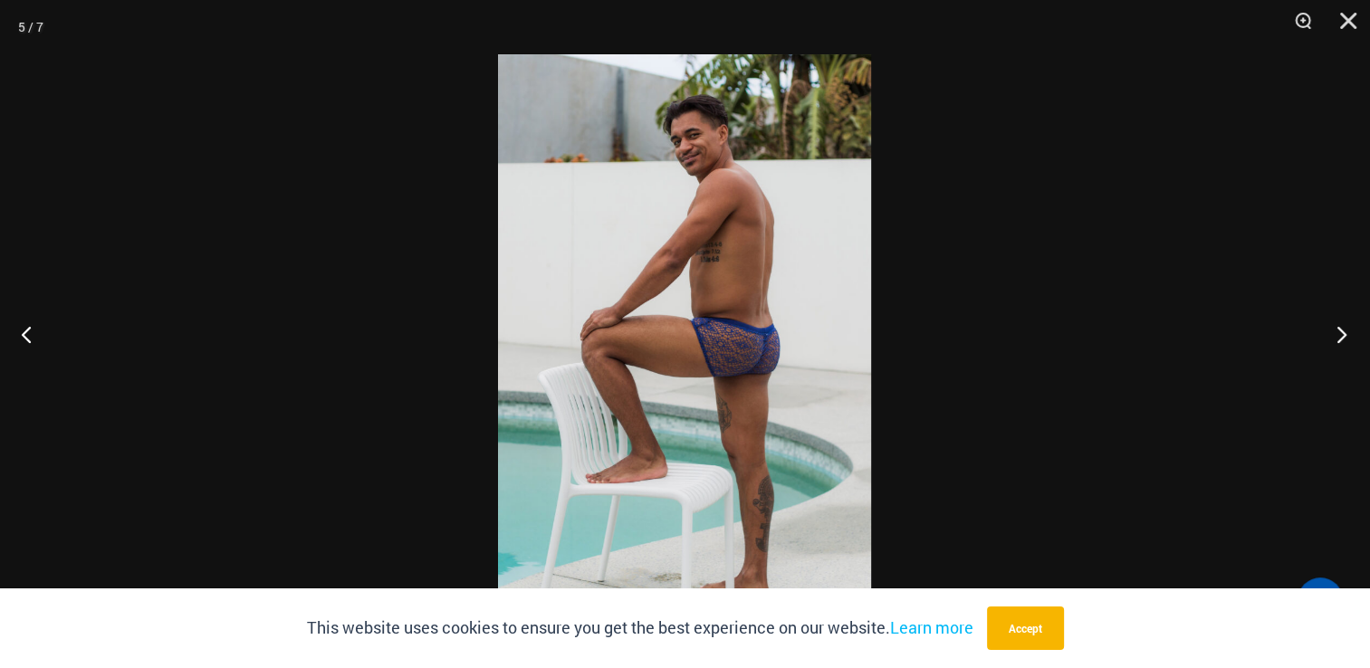
click at [1340, 320] on button "Next" at bounding box center [1336, 334] width 68 height 91
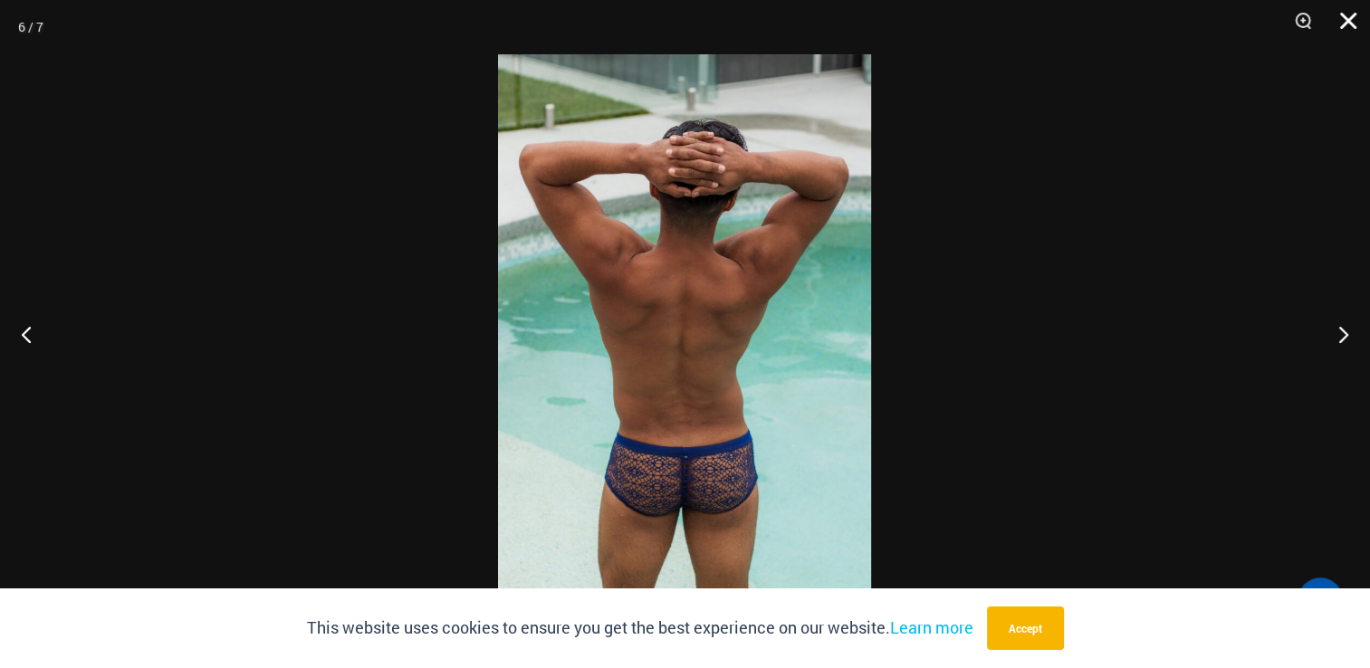
click at [1357, 31] on button "Close" at bounding box center [1341, 27] width 45 height 54
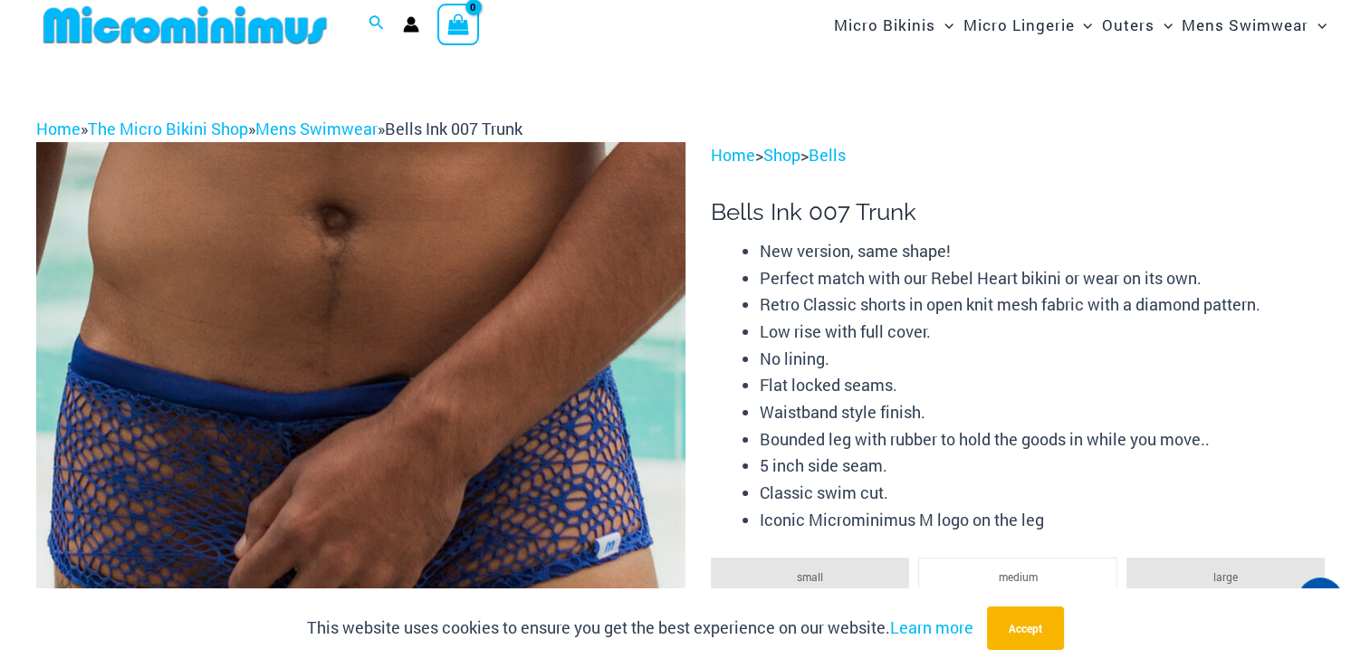
scroll to position [0, 0]
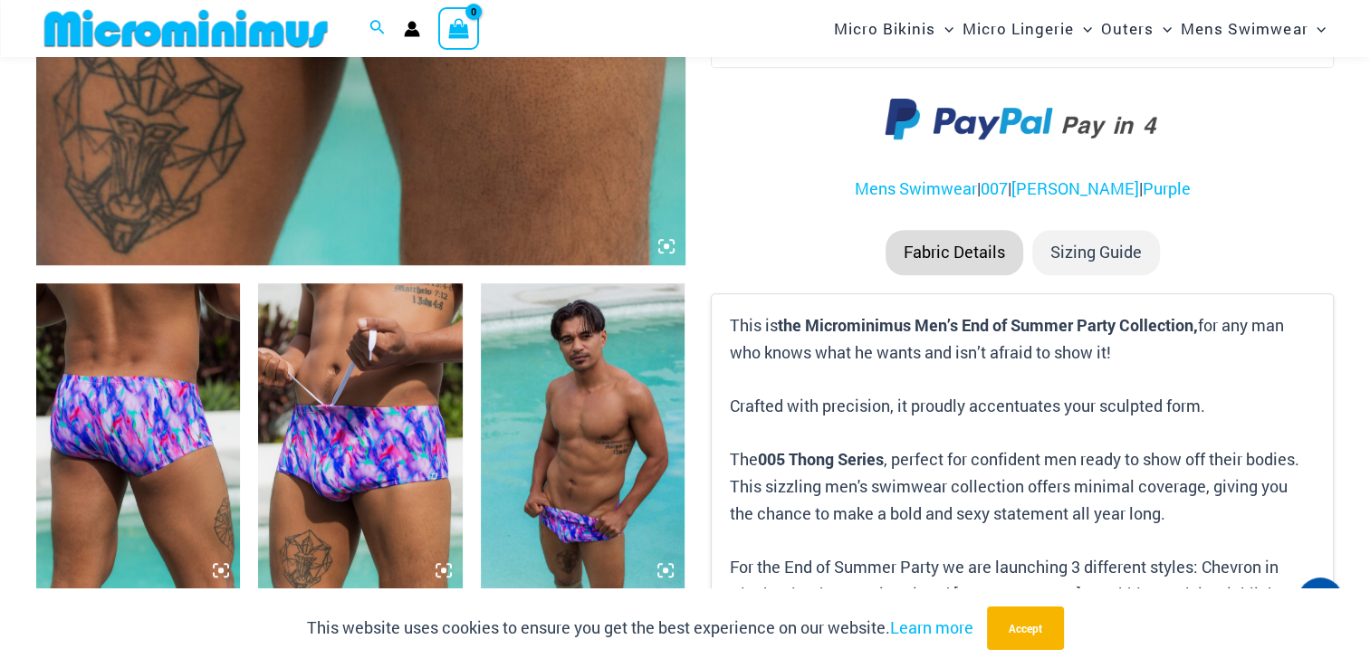
scroll to position [891, 0]
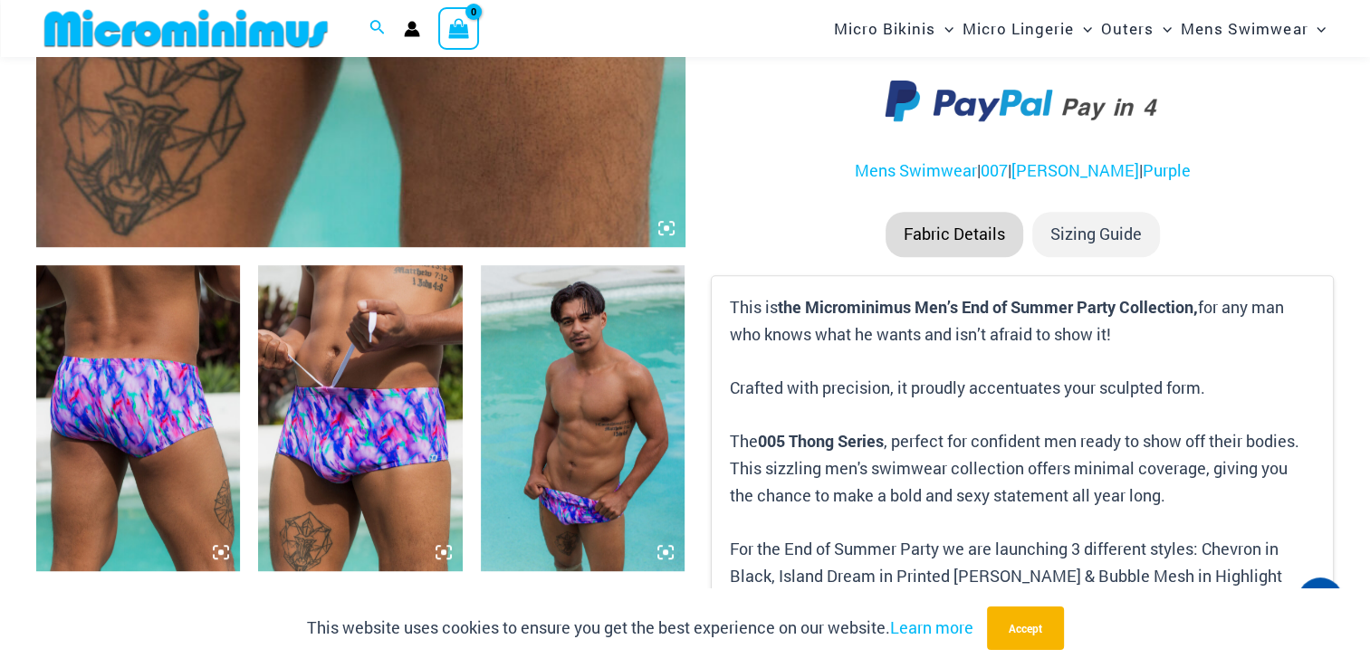
click at [1062, 222] on li "Sizing Guide" at bounding box center [1096, 234] width 128 height 45
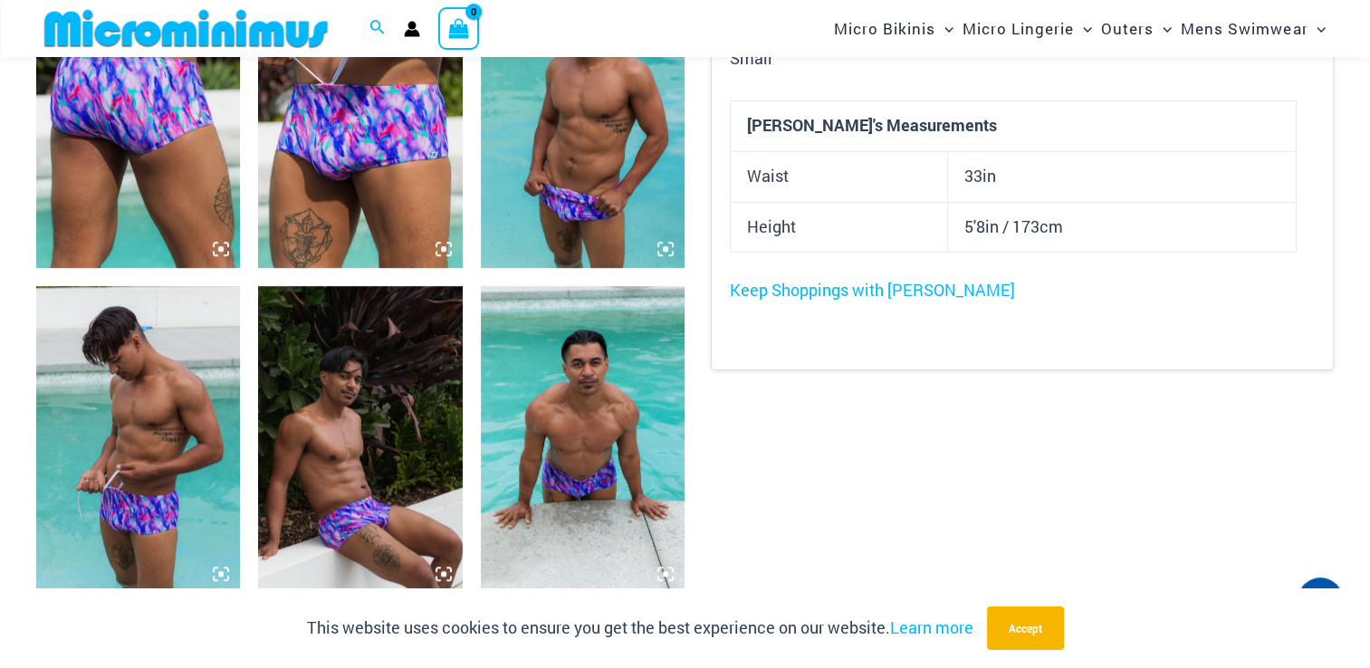
scroll to position [1162, 0]
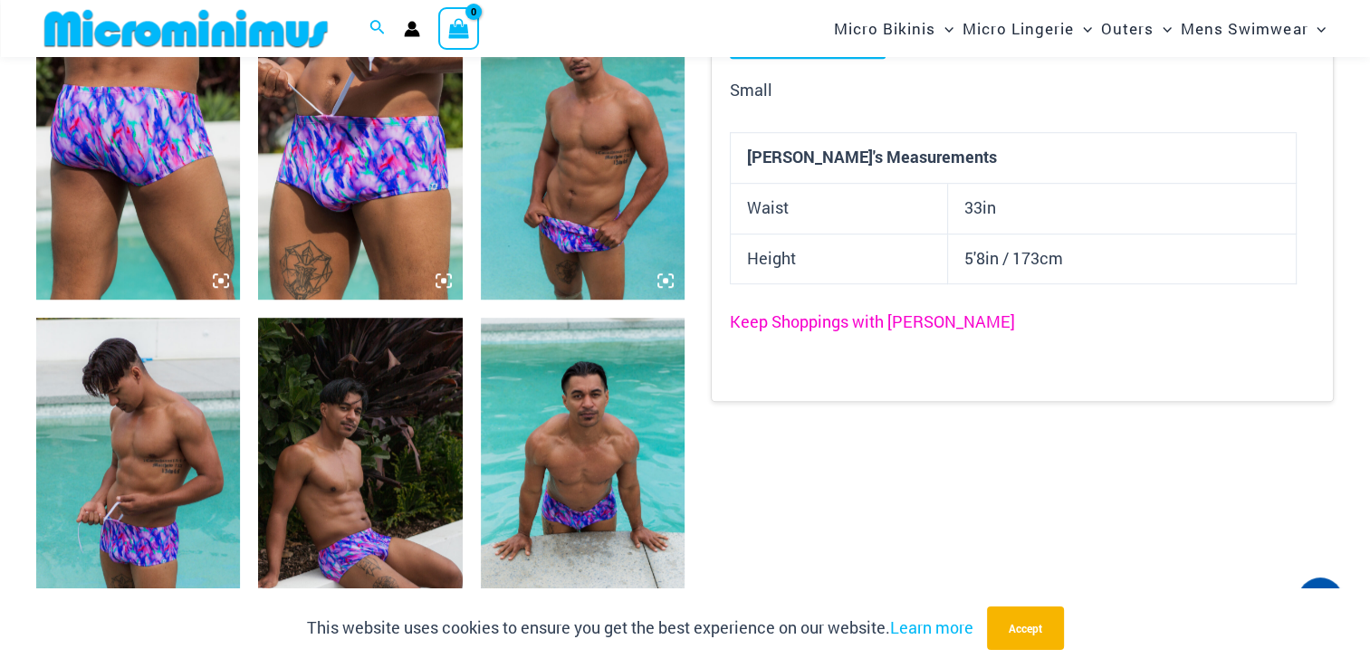
click at [887, 324] on link "Keep Shoppings with Dion" at bounding box center [872, 321] width 285 height 22
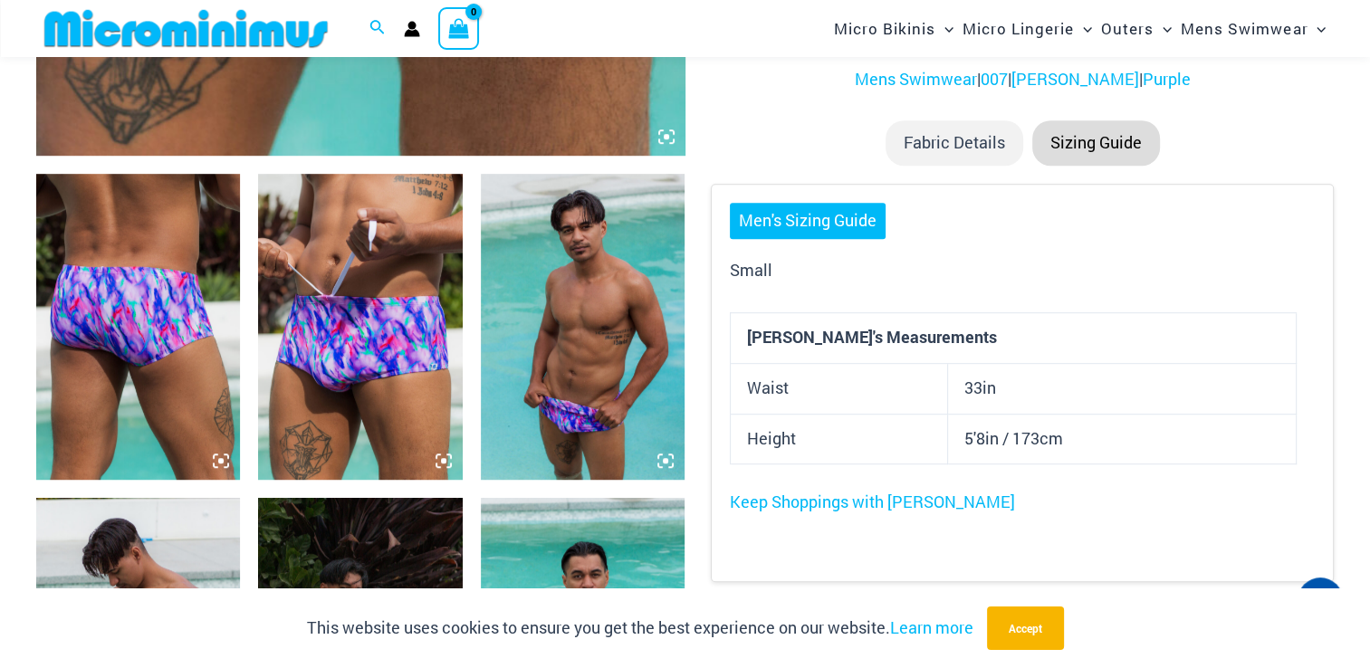
scroll to position [981, 0]
click at [779, 224] on link "Men's Sizing Guide" at bounding box center [808, 222] width 156 height 36
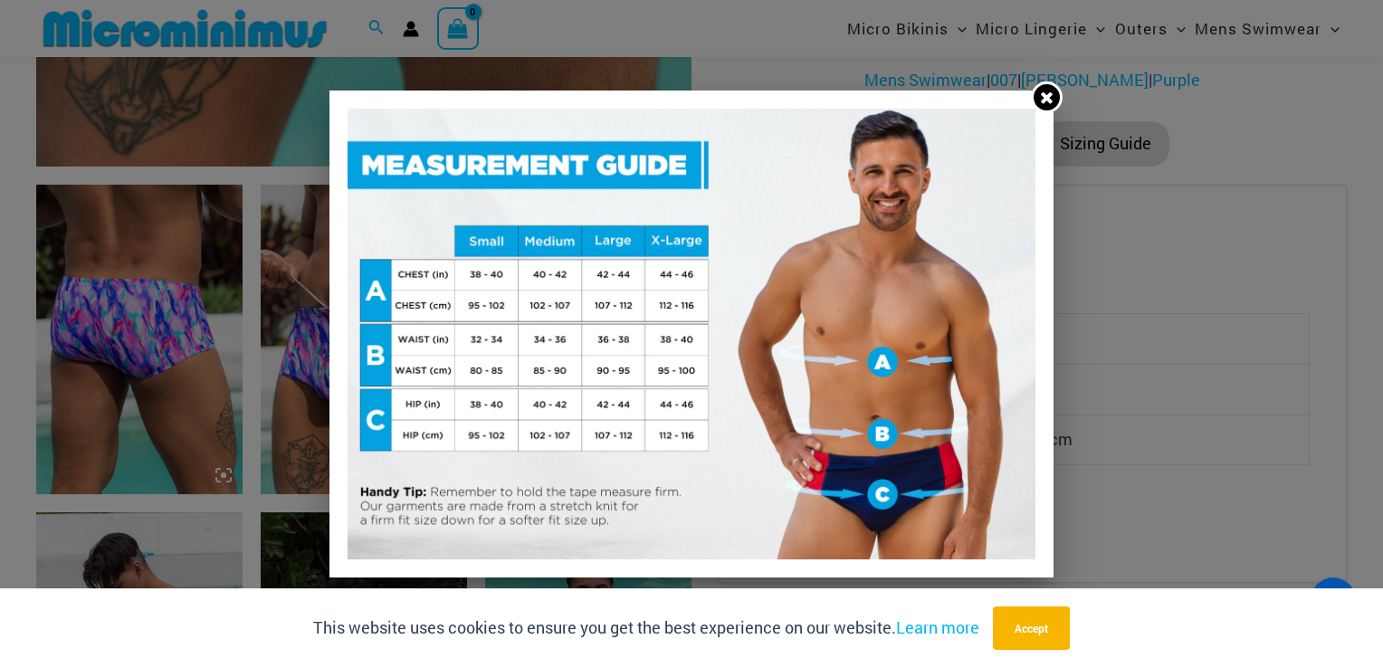
click at [1046, 96] on icon at bounding box center [1047, 98] width 12 height 12
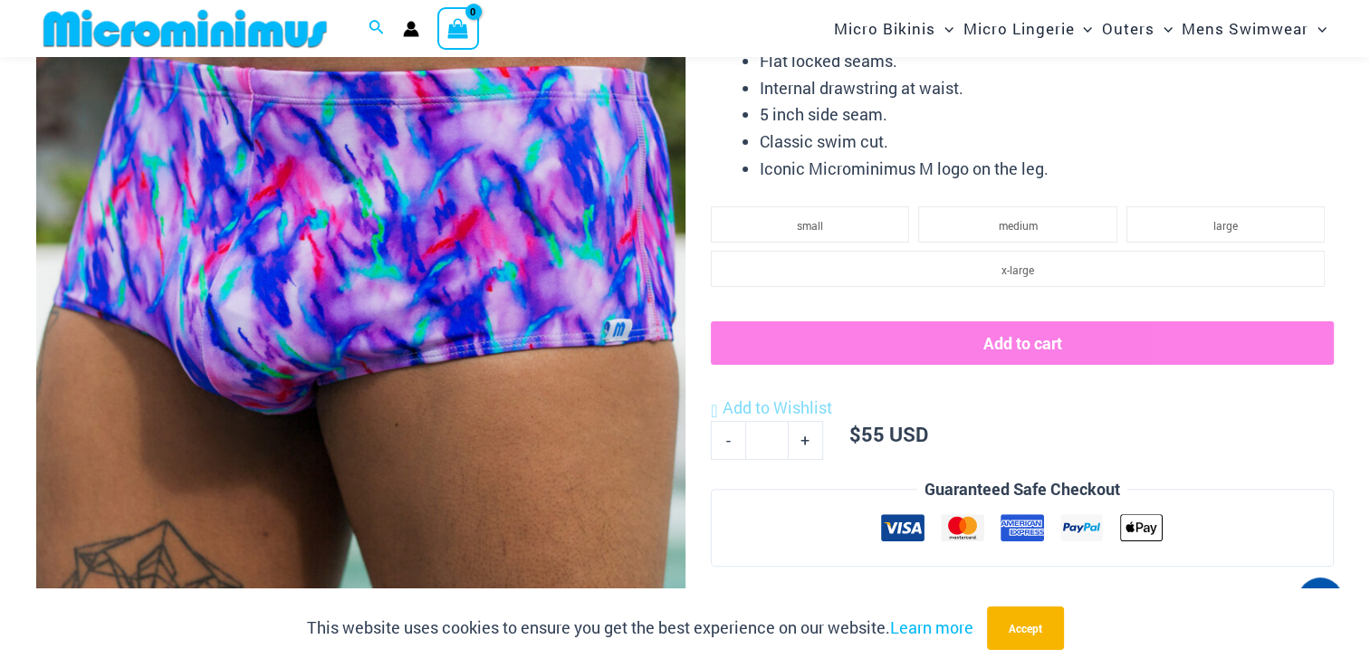
scroll to position [348, 0]
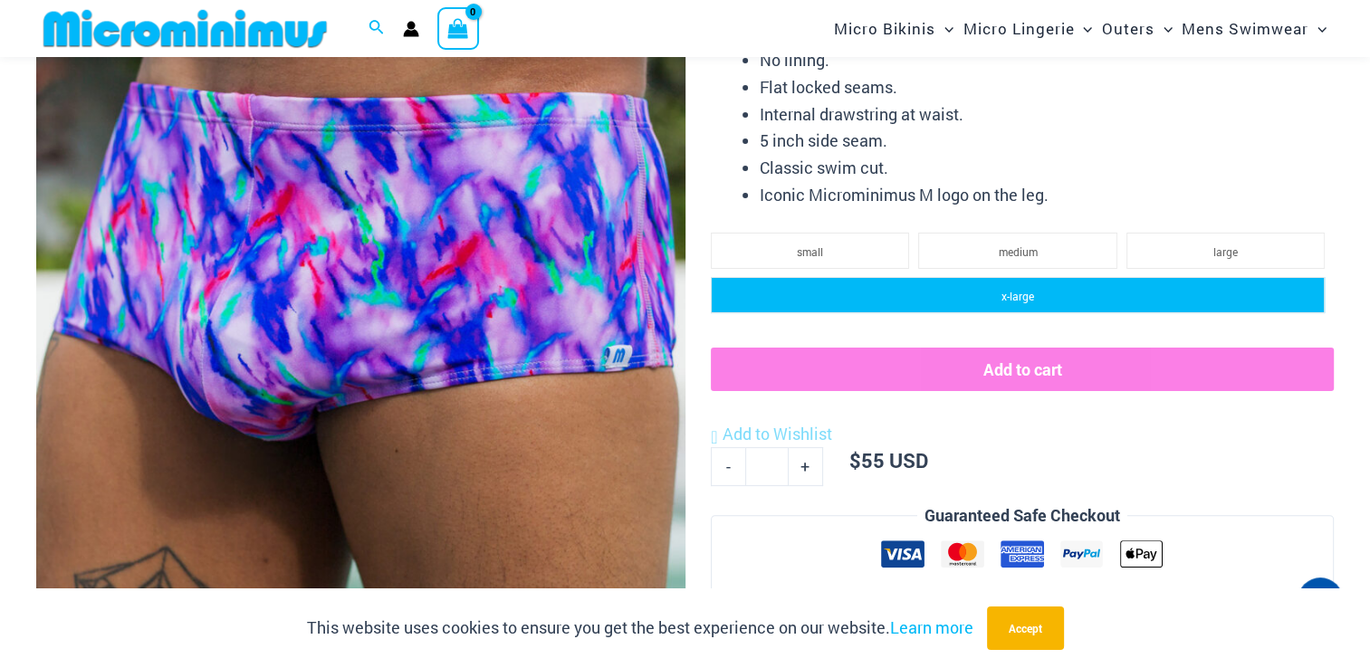
click at [933, 290] on li "x-large" at bounding box center [1018, 295] width 614 height 36
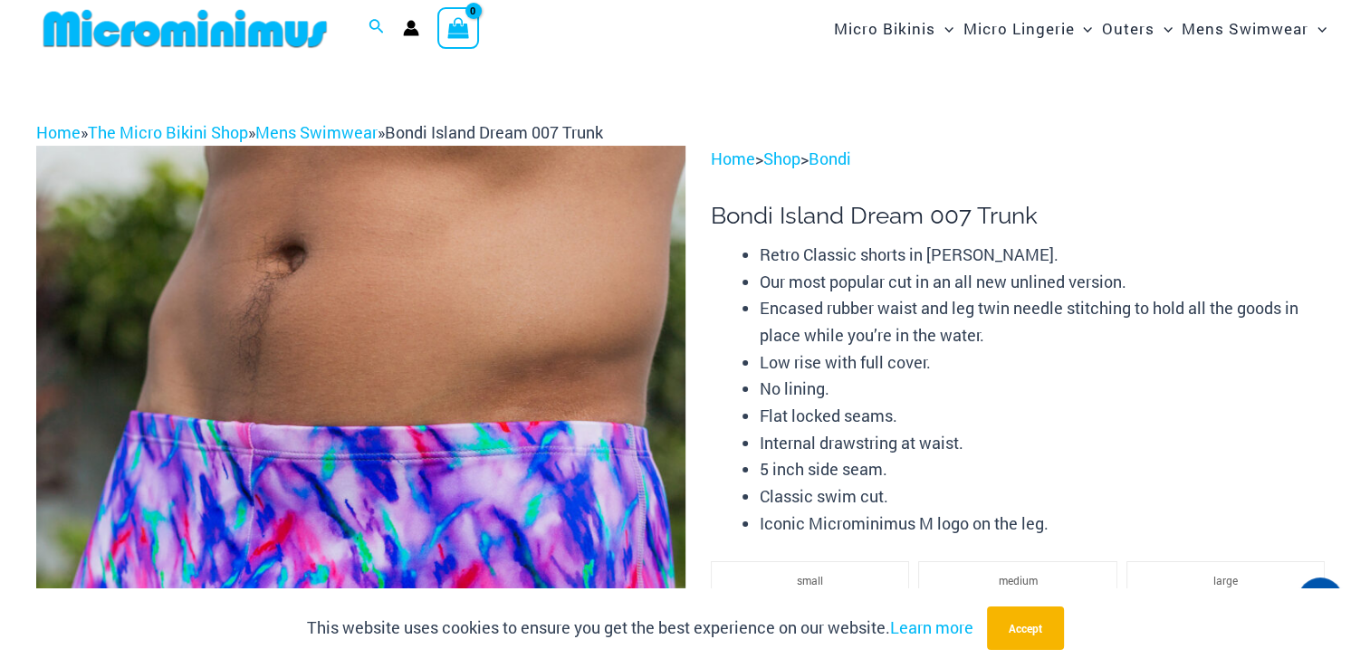
scroll to position [0, 0]
